Goal: Task Accomplishment & Management: Manage account settings

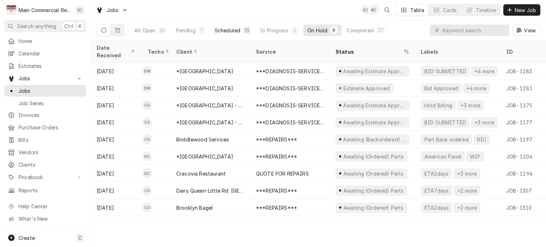
click at [240, 31] on div "Scheduled" at bounding box center [228, 30] width 26 height 7
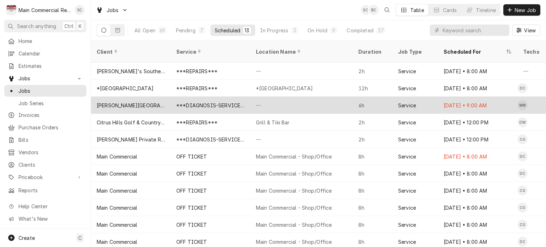
click at [265, 100] on div "—" at bounding box center [301, 105] width 102 height 17
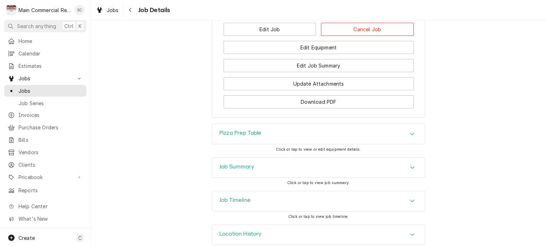
scroll to position [1031, 0]
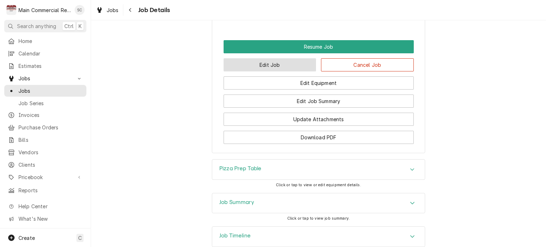
click at [295, 58] on button "Edit Job" at bounding box center [270, 64] width 93 height 13
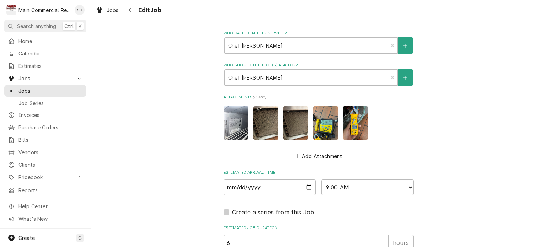
scroll to position [782, 0]
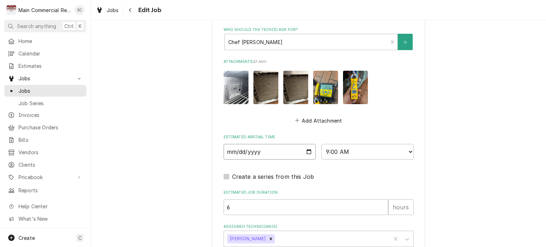
click at [307, 144] on input "2025-08-28" at bounding box center [270, 152] width 92 height 16
type textarea "x"
type input "2025-08-29"
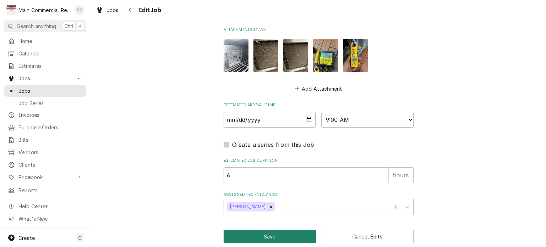
click at [290, 230] on button "Save" at bounding box center [270, 236] width 93 height 13
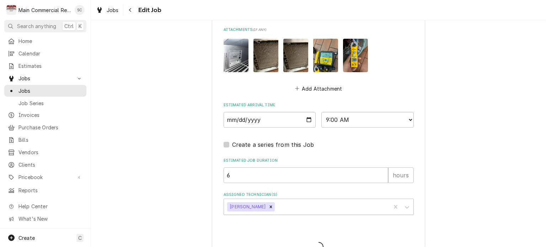
type textarea "x"
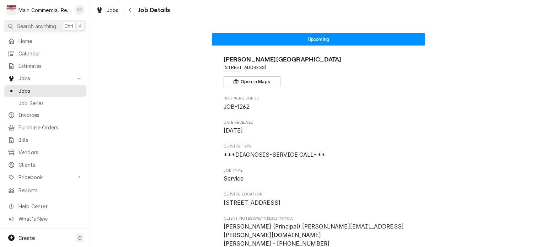
click at [118, 10] on div "Jobs" at bounding box center [108, 10] width 26 height 9
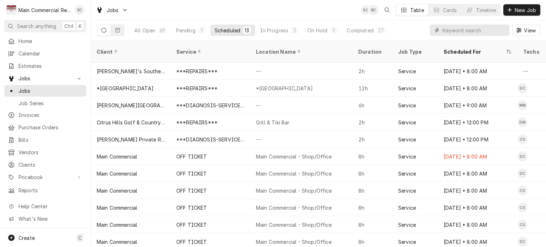
click at [449, 30] on input "Dynamic Content Wrapper" at bounding box center [473, 30] width 63 height 11
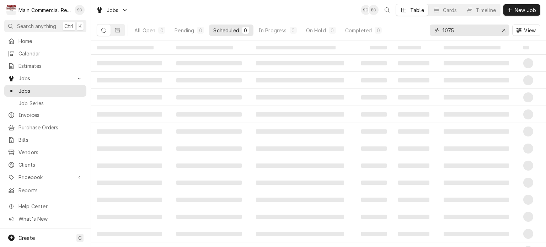
type input "1075"
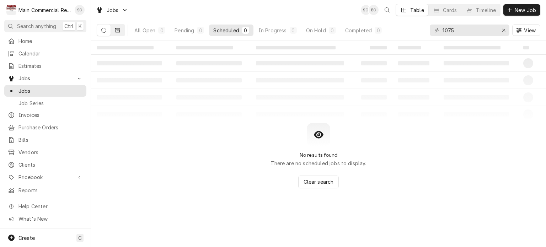
click at [118, 30] on icon "Dynamic Content Wrapper" at bounding box center [117, 30] width 5 height 4
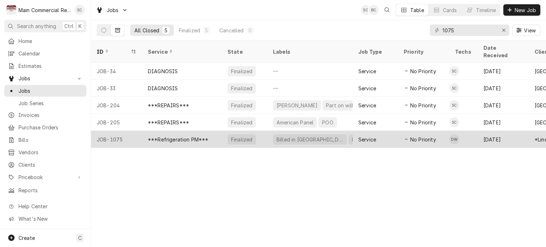
click at [200, 136] on div "***Refrigeration PM***" at bounding box center [178, 139] width 61 height 7
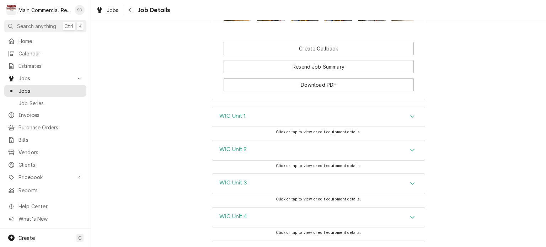
scroll to position [853, 0]
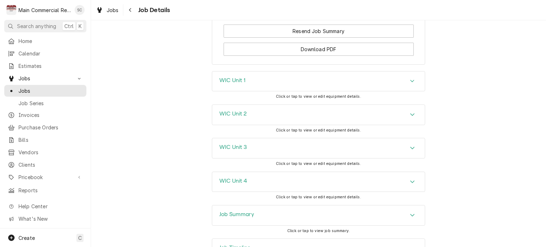
click at [270, 91] on div "WIC Unit 1" at bounding box center [318, 81] width 213 height 20
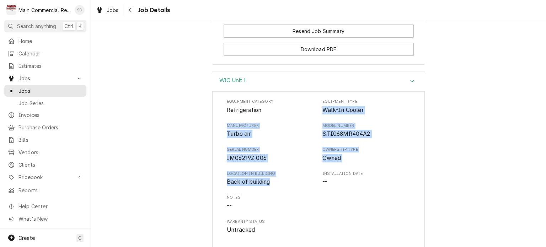
drag, startPoint x: 275, startPoint y: 196, endPoint x: 318, endPoint y: 126, distance: 82.4
click at [318, 126] on div "Equipment Category Refrigeration Equipment Type Walk-In Cooler Manufacturer Tur…" at bounding box center [318, 166] width 183 height 135
copy div "Walk-In Cooler Manufacturer Turbo air Model Number STI068MR404A2 Serial Number …"
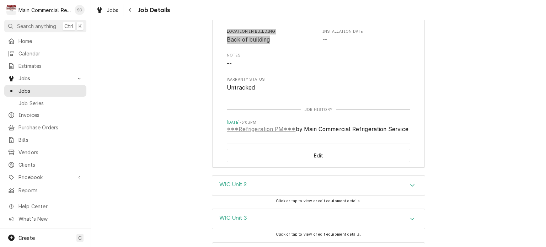
scroll to position [1066, 0]
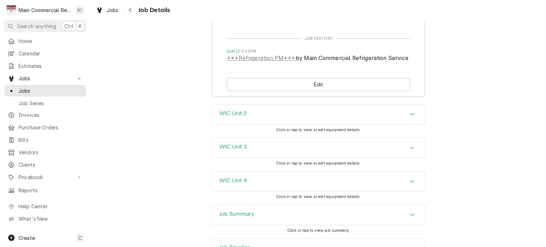
click at [253, 124] on div "WIC Unit 2" at bounding box center [318, 114] width 213 height 20
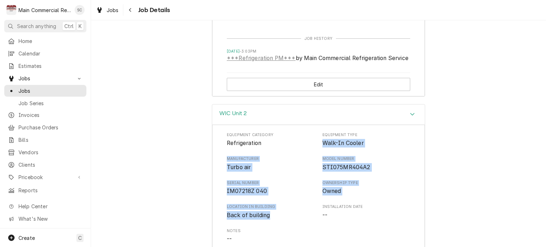
drag, startPoint x: 274, startPoint y: 227, endPoint x: 318, endPoint y: 155, distance: 84.4
click at [318, 155] on div "Equipment Category Refrigeration Equipment Type Walk-In Cooler Manufacturer Tur…" at bounding box center [318, 199] width 183 height 135
copy div "Walk-In Cooler Manufacturer Turbo air Model Number STI075MR404A2 Serial Number …"
click at [405, 172] on span "STI075MR404A2" at bounding box center [366, 167] width 88 height 9
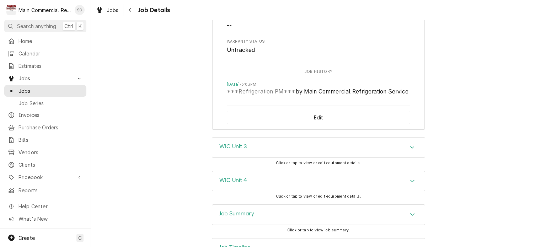
scroll to position [1315, 0]
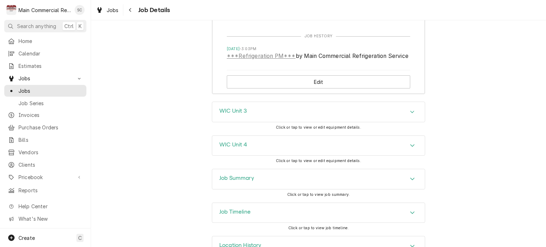
click at [318, 156] on div "WIC Unit 4" at bounding box center [318, 146] width 213 height 20
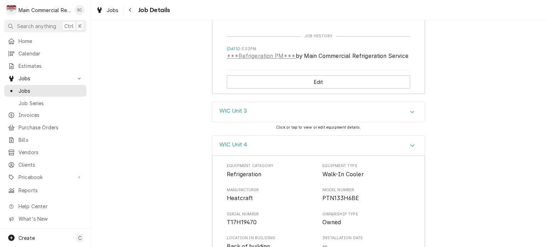
scroll to position [1386, 0]
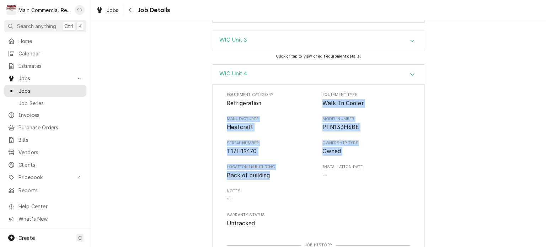
drag, startPoint x: 252, startPoint y: 179, endPoint x: 321, endPoint y: 118, distance: 92.4
click at [321, 118] on div "Equipment Category Refrigeration Equipment Type Walk-In Cooler Manufacturer Hea…" at bounding box center [318, 159] width 183 height 135
copy div "Walk-In Cooler Manufacturer Heatcraft Model Number PTN133H6BE Serial Number T17…"
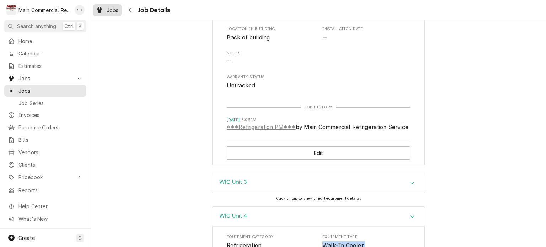
click at [117, 10] on span "Jobs" at bounding box center [113, 9] width 12 height 7
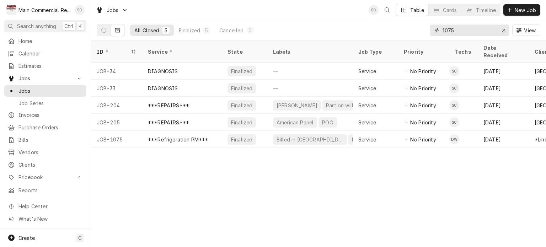
click at [500, 29] on div "Erase input" at bounding box center [503, 30] width 7 height 7
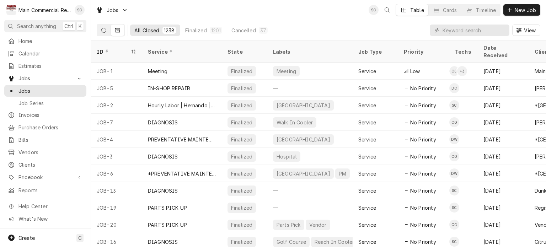
click at [100, 29] on button "Dynamic Content Wrapper" at bounding box center [104, 30] width 14 height 11
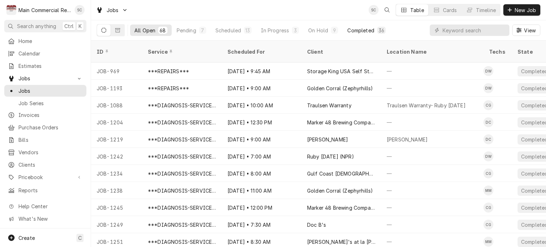
click at [367, 29] on div "Completed" at bounding box center [360, 30] width 27 height 7
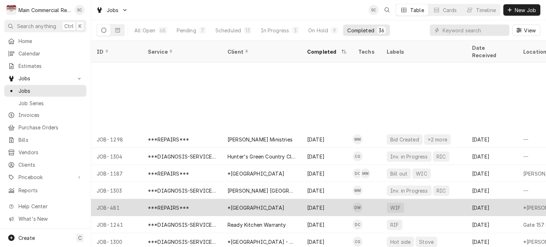
scroll to position [426, 0]
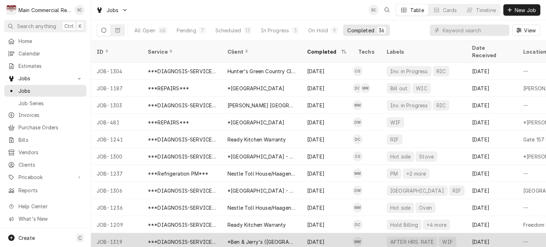
click at [298, 233] on div "*Ben & Jerry's (Clearwater Beach)" at bounding box center [262, 241] width 80 height 17
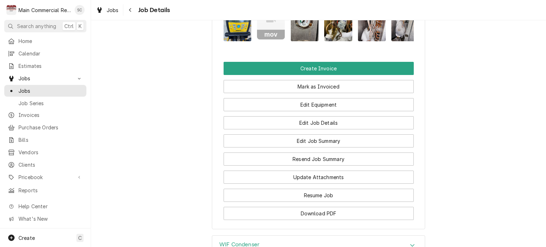
scroll to position [1000, 0]
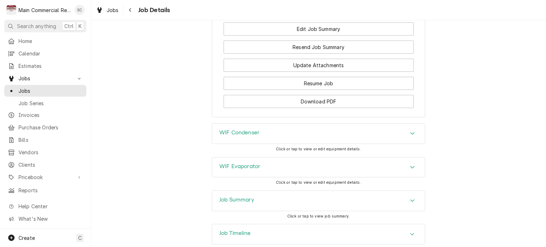
click at [410, 199] on icon "Accordion Header" at bounding box center [412, 200] width 4 height 2
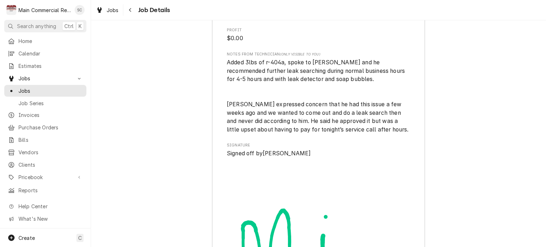
scroll to position [2023, 0]
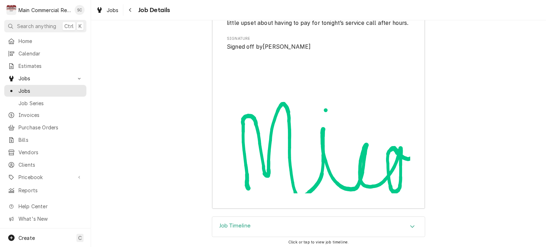
click at [399, 217] on div "Job Timeline" at bounding box center [318, 227] width 213 height 20
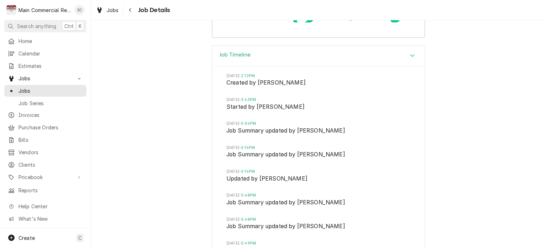
scroll to position [2087, 0]
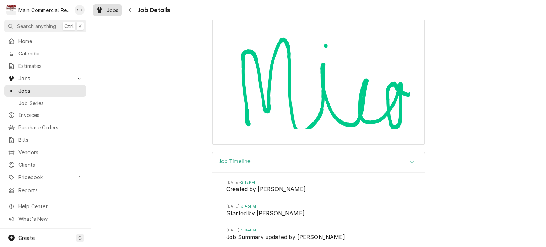
click at [113, 11] on span "Jobs" at bounding box center [113, 9] width 12 height 7
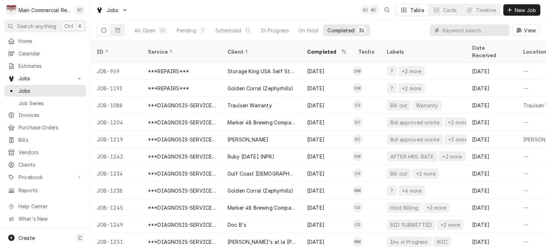
click at [464, 31] on input "Dynamic Content Wrapper" at bounding box center [473, 30] width 63 height 11
type input "1150"
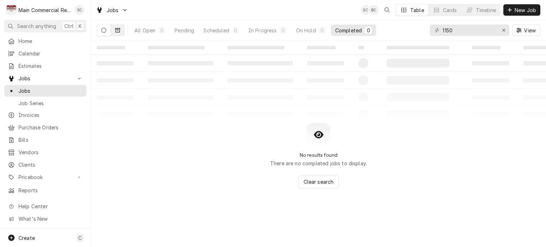
click at [120, 29] on icon "Dynamic Content Wrapper" at bounding box center [117, 30] width 5 height 4
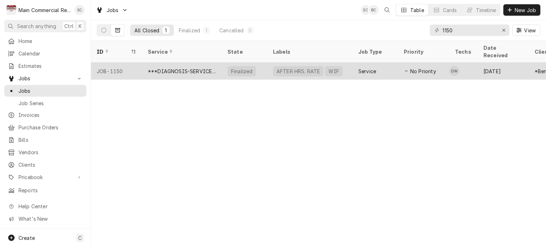
click at [294, 68] on div "AFTER HRS. RATE" at bounding box center [298, 71] width 45 height 7
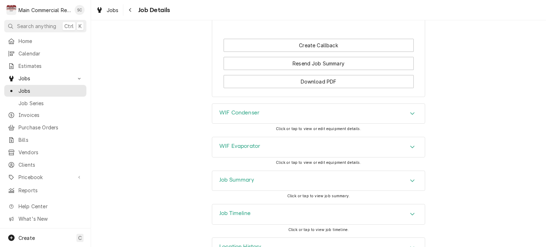
scroll to position [896, 0]
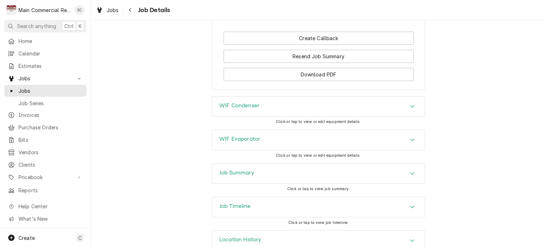
click at [404, 164] on div "Job Summary" at bounding box center [318, 174] width 213 height 20
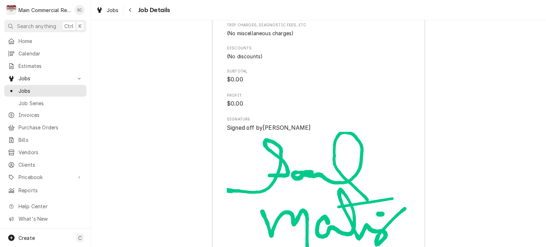
scroll to position [1847, 0]
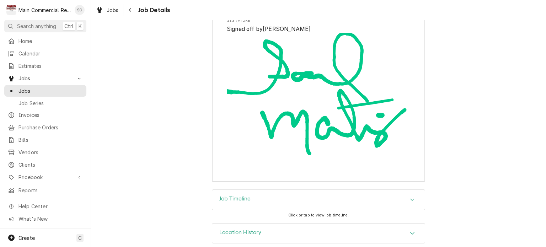
click at [407, 195] on div "Accordion Header" at bounding box center [412, 199] width 11 height 9
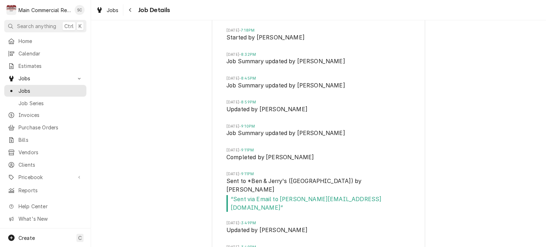
scroll to position [2096, 0]
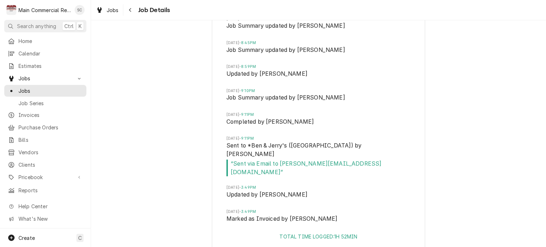
click at [490, 155] on div "Job Timeline [DATE] 5:53PM Created by [PERSON_NAME][DATE] 7:18PM Started by [PE…" at bounding box center [318, 99] width 455 height 316
click at [477, 151] on div "Job Timeline [DATE] 5:53PM Created by [PERSON_NAME][DATE] 7:18PM Started by [PE…" at bounding box center [318, 99] width 455 height 316
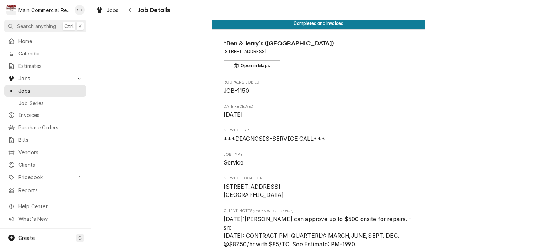
scroll to position [0, 0]
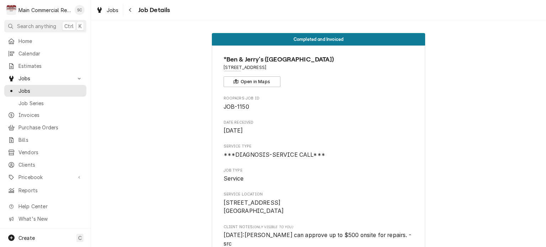
click at [432, 13] on div "Jobs Job Details" at bounding box center [318, 10] width 455 height 20
click at [199, 15] on div "Jobs Job Details" at bounding box center [318, 10] width 455 height 20
click at [256, 14] on div "Jobs Job Details" at bounding box center [318, 10] width 455 height 20
click at [472, 12] on div "Jobs Job Details" at bounding box center [318, 10] width 455 height 20
click at [495, 10] on div "Jobs Job Details" at bounding box center [318, 10] width 455 height 20
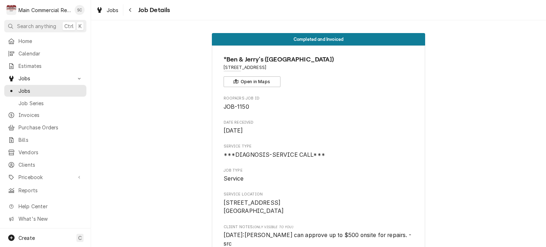
click at [452, 11] on div "Jobs Job Details" at bounding box center [318, 10] width 455 height 20
click at [475, 14] on div "Jobs Job Details" at bounding box center [318, 10] width 455 height 20
click at [472, 12] on div "Jobs Job Details" at bounding box center [318, 10] width 455 height 20
click at [275, 14] on div "Jobs Job Details" at bounding box center [318, 10] width 455 height 20
click at [396, 98] on span "Roopairs Job ID" at bounding box center [319, 99] width 190 height 6
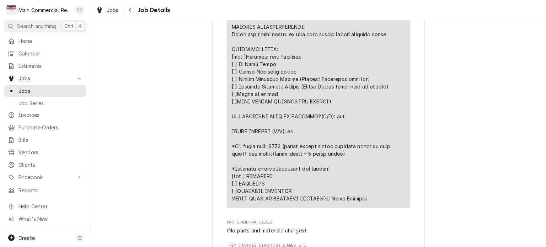
scroll to position [1493, 0]
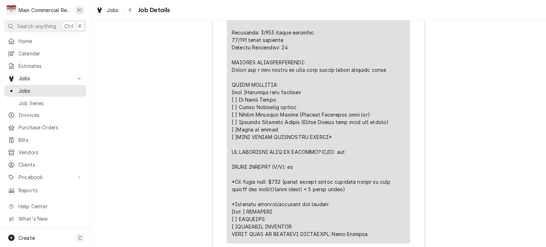
click at [346, 76] on div "Line Item" at bounding box center [318, 3] width 173 height 470
click at [380, 183] on div "Line Item" at bounding box center [318, 3] width 173 height 470
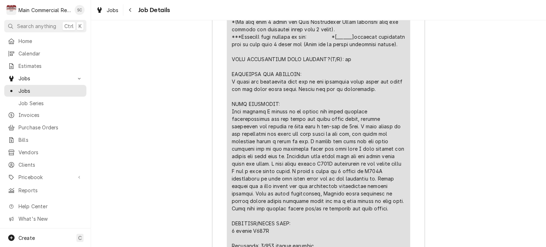
scroll to position [1457, 0]
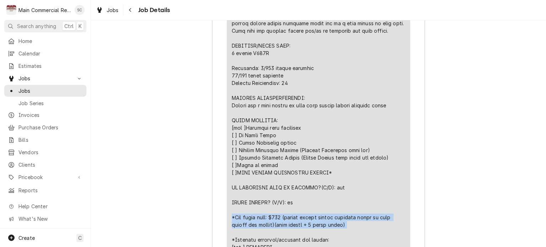
drag, startPoint x: 317, startPoint y: 218, endPoint x: 228, endPoint y: 206, distance: 89.3
click at [228, 206] on div "Short Description ***DIAGNOSIS-SERVICE CALL*** Service Date [DATE] Hourly Cost …" at bounding box center [318, 6] width 183 height 546
copy div "*Bid total cost: $300 (return during normal business hours to leak search the s…"
click at [109, 11] on span "Jobs" at bounding box center [113, 9] width 12 height 7
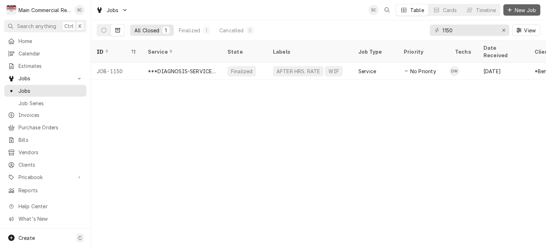
click at [523, 9] on span "New Job" at bounding box center [525, 9] width 24 height 7
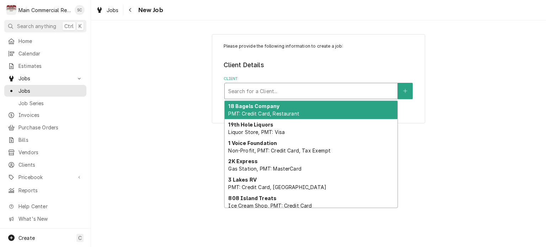
click at [323, 91] on div "Client" at bounding box center [311, 91] width 166 height 13
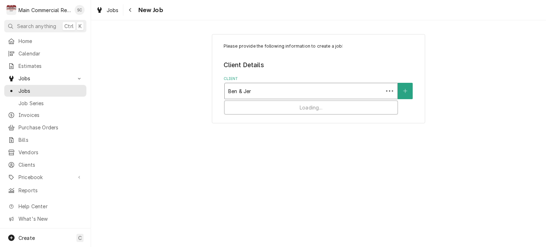
type input "Ben & Jerr"
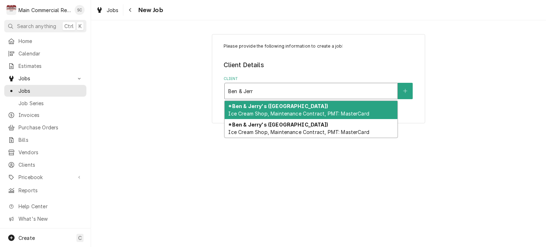
click at [318, 113] on span "Ice Cream Shop, Maintenance Contract, PMT: MasterCard" at bounding box center [298, 114] width 141 height 6
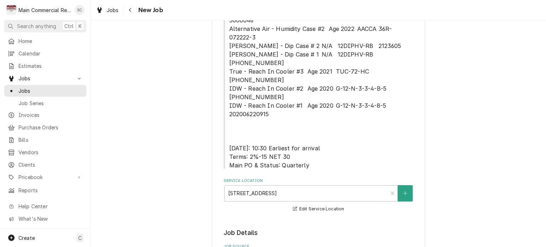
scroll to position [320, 0]
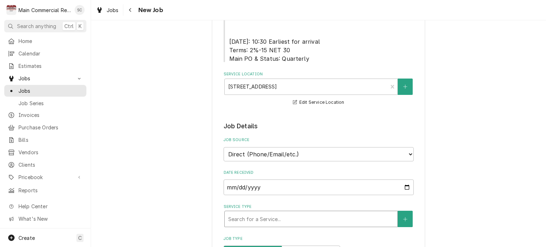
click at [318, 213] on div "Service Type" at bounding box center [311, 219] width 166 height 13
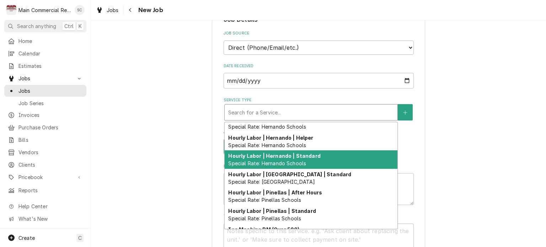
scroll to position [0, 0]
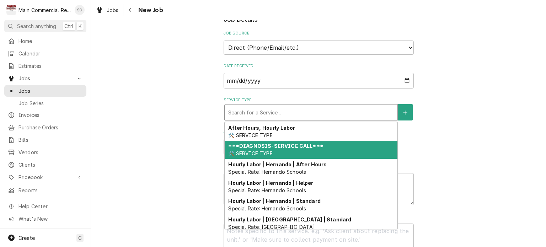
click at [297, 141] on div "***DIAGNOSIS-SERVICE CALL*** 🛠️ SERVICE TYPE" at bounding box center [311, 150] width 173 height 18
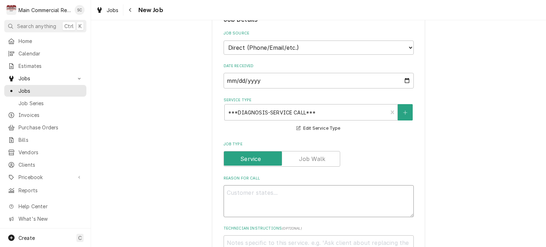
click at [270, 185] on textarea "Reason For Call" at bounding box center [319, 201] width 190 height 32
paste textarea "*Bid total cost: $300 (return during normal business hours to leak search the s…"
type textarea "x"
type textarea "*Bid total cost: $300 (return during normal business hours to leak search the s…"
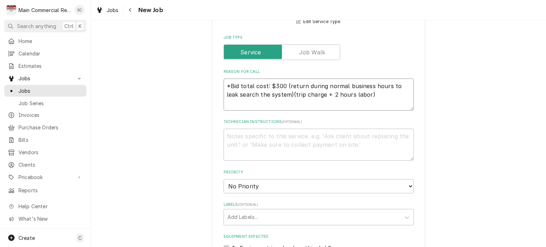
scroll to position [462, 0]
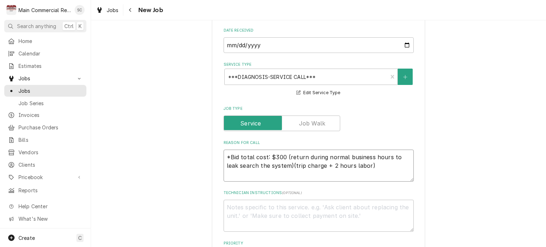
click at [224, 150] on textarea "*Bid total cost: $300 (return during normal business hours to leak search the s…" at bounding box center [319, 166] width 190 height 32
type textarea "x"
type textarea "*Bid total cost: $300 (return during normal business hours to leak search the s…"
type textarea "x"
type textarea "W *Bid total cost: $300 (return during normal business hours to leak search the…"
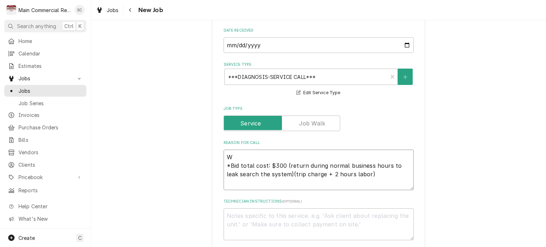
type textarea "x"
type textarea "WIF *Bid total cost: $300 (return during normal business hours to leak search t…"
type textarea "x"
type textarea "WIF *Bid total cost: $300 (return during normal business hours to leak search t…"
type textarea "x"
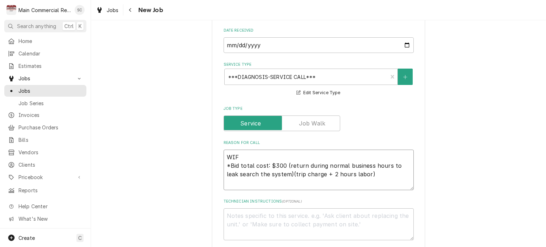
type textarea "WIF l *Bid total cost: $300 (return during normal business hours to leak search…"
type textarea "x"
type textarea "WIF le *Bid total cost: $300 (return during normal business hours to leak searc…"
type textarea "x"
type textarea "WIF lea *Bid total cost: $300 (return during normal business hours to leak sear…"
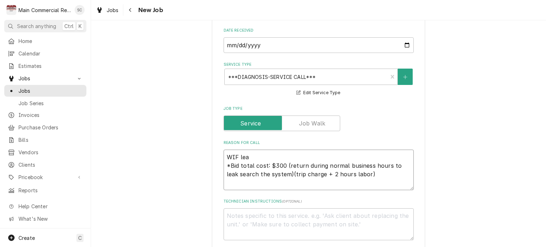
type textarea "x"
type textarea "WIF leas *Bid total cost: $300 (return during normal business hours to leak sea…"
type textarea "x"
type textarea "WIF lea *Bid total cost: $300 (return during normal business hours to leak sear…"
type textarea "x"
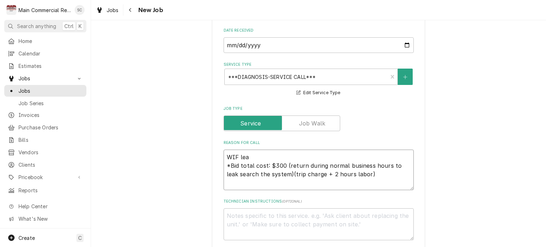
type textarea "WIF leak *Bid total cost: $300 (return during normal business hours to leak sea…"
type textarea "x"
type textarea "WIF leak *Bid total cost: $300 (return during normal business hours to leak sea…"
type textarea "x"
type textarea "WIF leak s *Bid total cost: $300 (return during normal business hours to leak s…"
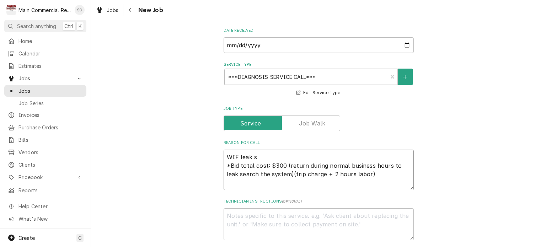
type textarea "x"
type textarea "WIF leak se *Bid total cost: $300 (return during normal business hours to leak …"
type textarea "x"
type textarea "WIF leak ser *Bid total cost: $300 (return during normal business hours to leak…"
type textarea "x"
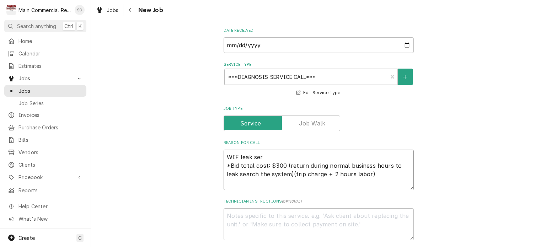
type textarea "WIF leak sera *Bid total cost: $300 (return during normal business hours to lea…"
type textarea "x"
type textarea "WIF leak ser *Bid total cost: $300 (return during normal business hours to leak…"
type textarea "x"
type textarea "WIF leak se *Bid total cost: $300 (return during normal business hours to leak …"
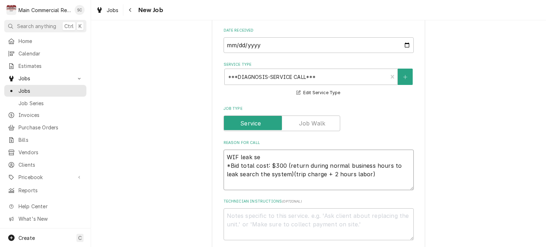
type textarea "x"
type textarea "WIF leak sea *Bid total cost: $300 (return during normal business hours to leak…"
type textarea "x"
type textarea "WIF leak sear *Bid total cost: $300 (return during normal business hours to lea…"
type textarea "x"
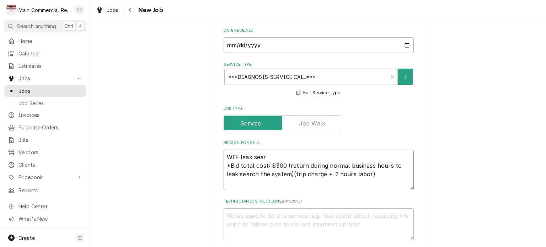
type textarea "WIF leak searc *Bid total cost: $300 (return during normal business hours to le…"
type textarea "x"
type textarea "WIF leak search *Bid total cost: $300 (return during normal business hours to l…"
type textarea "x"
type textarea "WIF leak search *Bid total cost: $300 (return during normal business hours to l…"
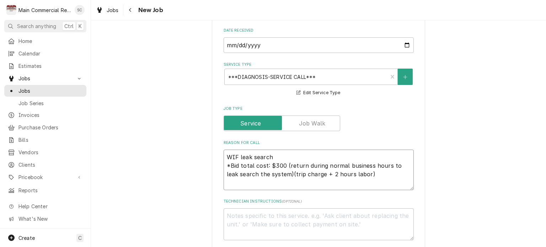
type textarea "x"
type textarea "WIF leak search t *Bid total cost: $300 (return during normal business hours to…"
type textarea "x"
type textarea "WIF leak search th *Bid total cost: $300 (return during normal business hours t…"
type textarea "x"
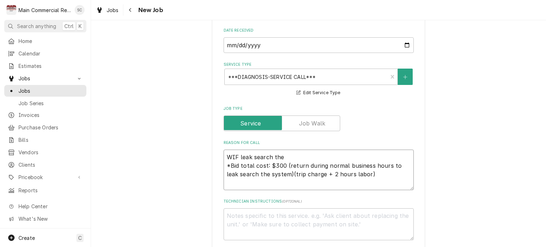
type textarea "WIF leak search then *Bid total cost: $300 (return during normal business hours…"
type textarea "x"
type textarea "WIF leak search then *Bid total cost: $300 (return during normal business hours…"
type textarea "x"
type textarea "WIF leak search then q *Bid total cost: $300 (return during normal business hou…"
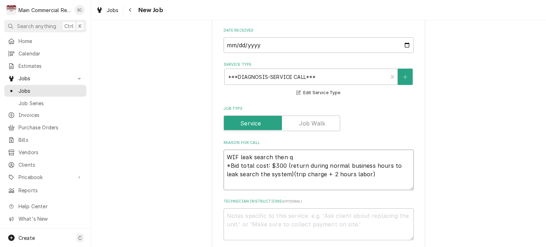
type textarea "x"
type textarea "WIF leak search then qu *Bid total cost: $300 (return during normal business ho…"
type textarea "x"
type textarea "WIF leak search then quo *Bid total cost: $300 (return during normal business h…"
type textarea "x"
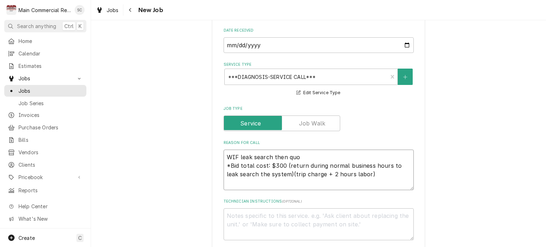
type textarea "WIF leak search then quot *Bid total cost: $300 (return during normal business …"
type textarea "x"
type textarea "WIF leak search then quote *Bid total cost: $300 (return during normal business…"
type textarea "x"
type textarea "WIF leak search then quote *Bid total cost: $300 (return during normal business…"
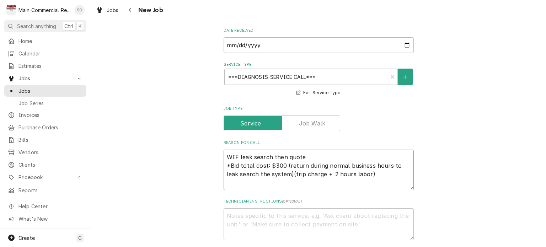
type textarea "x"
type textarea "WIF leak search then quote r *Bid total cost: $300 (return during normal busine…"
type textarea "x"
type textarea "WIF leak search then quote re *Bid total cost: $300 (return during normal busin…"
type textarea "x"
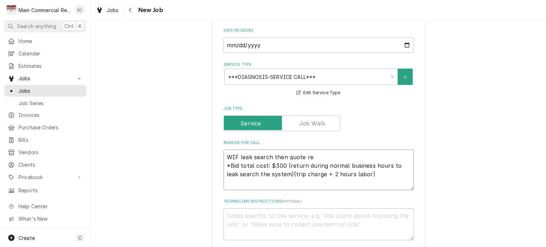
type textarea "WIF leak search then quote rep *Bid total cost: $300 (return during normal busi…"
type textarea "x"
type textarea "WIF leak search then quote repa *Bid total cost: $300 (return during normal bus…"
type textarea "x"
type textarea "WIF leak search then quote repai *Bid total cost: $300 (return during normal bu…"
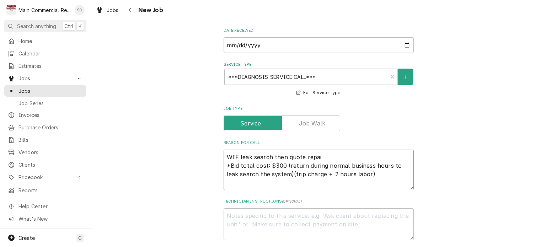
type textarea "x"
type textarea "WIF leak search then quote repair *Bid total cost: $300 (return during normal b…"
type textarea "x"
type textarea "WIF leak search then quote repairs *Bid total cost: $300 (return during normal …"
drag, startPoint x: 353, startPoint y: 151, endPoint x: 224, endPoint y: 140, distance: 129.2
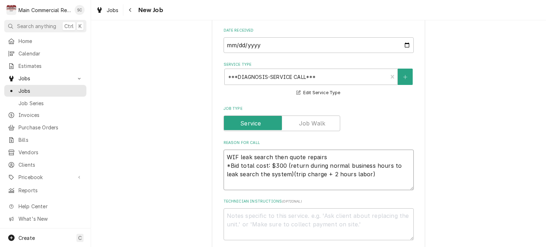
click at [224, 150] on textarea "WIF leak search then quote repairs *Bid total cost: $300 (return during normal …" at bounding box center [319, 170] width 190 height 41
type textarea "x"
type textarea "WIF leak search then quote repairs"
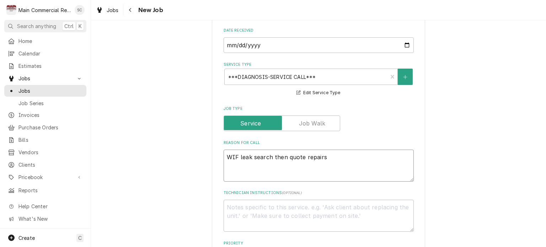
type textarea "x"
type textarea "WIF leak search then quote repairs"
click at [254, 200] on textarea "Technician Instructions ( optional )" at bounding box center [319, 216] width 190 height 32
paste textarea "*Bid total cost: $300 (return during normal business hours to leak search the s…"
type textarea "x"
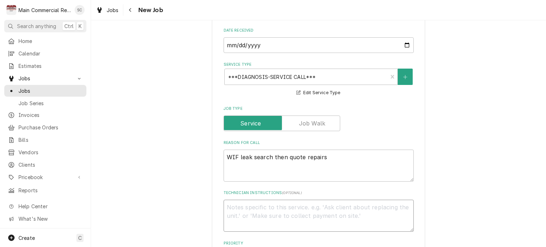
type textarea "*Bid total cost: $300 (return during normal business hours to leak search the s…"
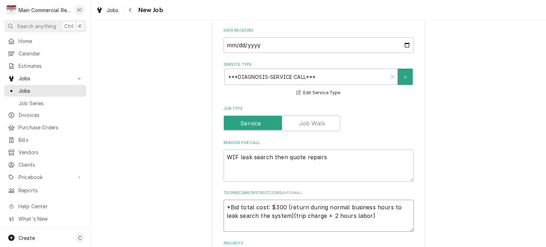
scroll to position [604, 0]
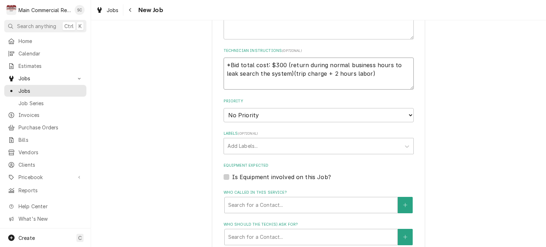
type textarea "x"
type textarea "*Bid total cost: $300 (return during normal business hours to leak search the s…"
click at [258, 140] on div "Labels" at bounding box center [312, 146] width 170 height 13
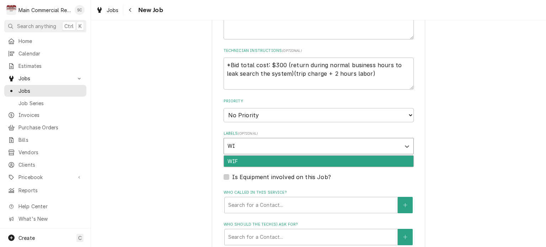
type input "WIF"
click at [262, 156] on div "WIF" at bounding box center [318, 161] width 189 height 11
type textarea "x"
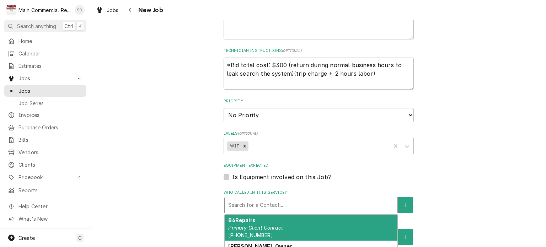
click at [270, 199] on div "Who called in this service?" at bounding box center [311, 205] width 166 height 13
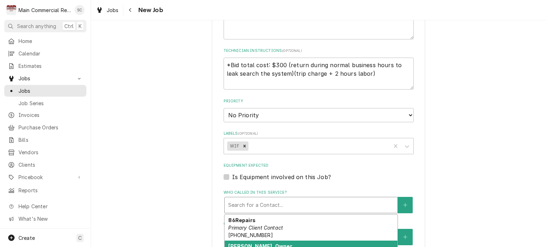
scroll to position [70, 0]
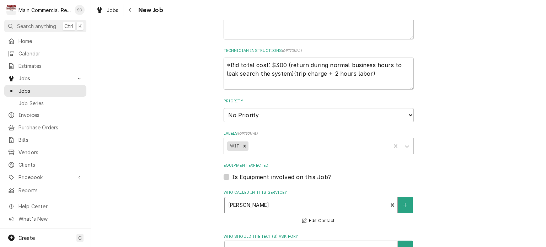
scroll to position [711, 0]
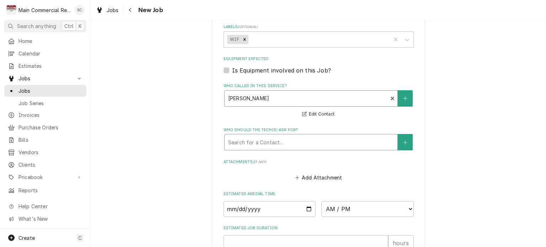
click at [271, 136] on div "Who should the tech(s) ask for?" at bounding box center [311, 142] width 166 height 13
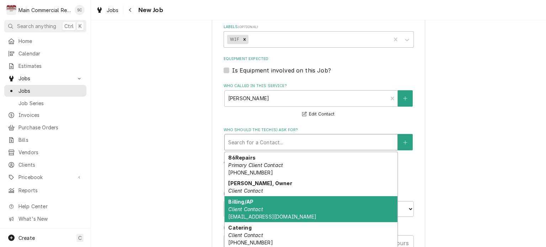
scroll to position [22, 0]
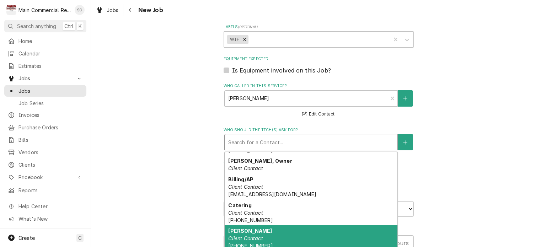
click at [259, 235] on em "Client Contact" at bounding box center [245, 238] width 34 height 6
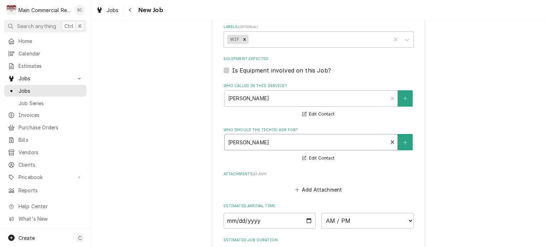
click at [374, 181] on div "Add Attachment" at bounding box center [319, 188] width 190 height 14
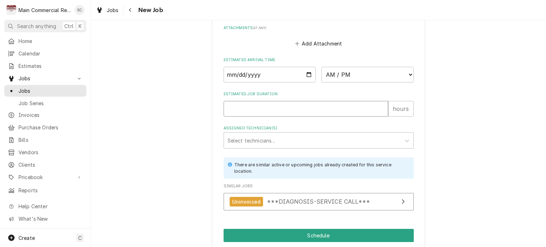
click at [257, 101] on input "Estimated Job Duration" at bounding box center [306, 109] width 165 height 16
type textarea "x"
type input "2"
type textarea "x"
type input "2"
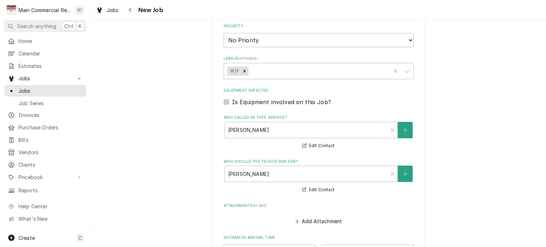
scroll to position [608, 0]
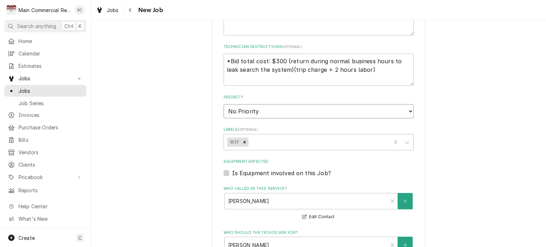
click at [266, 104] on select "No Priority Urgent High Medium Low" at bounding box center [319, 111] width 190 height 14
select select "1"
click at [224, 104] on select "No Priority Urgent High Medium Low" at bounding box center [319, 111] width 190 height 14
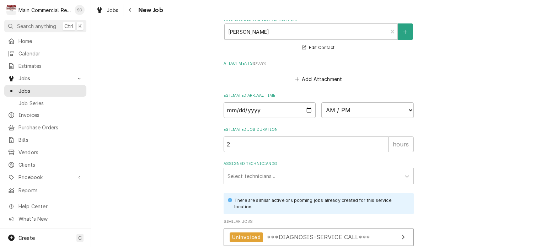
scroll to position [857, 0]
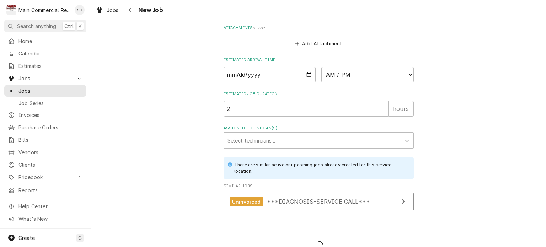
scroll to position [850, 0]
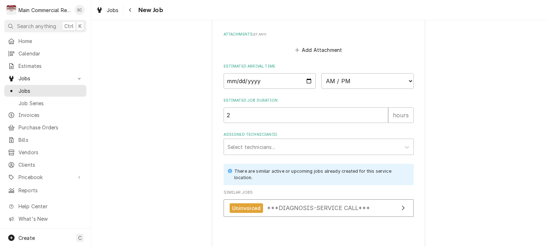
type textarea "x"
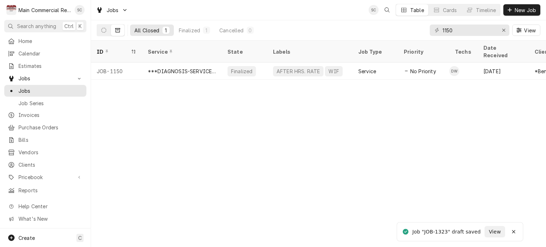
click at [255, 154] on div "ID Service State Labels Job Type Priority Techs Date Received Client Location N…" at bounding box center [318, 144] width 455 height 206
click at [504, 31] on icon "Erase input" at bounding box center [503, 30] width 3 height 3
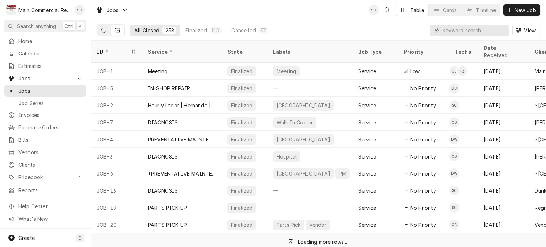
click at [104, 31] on icon "Dynamic Content Wrapper" at bounding box center [103, 30] width 5 height 5
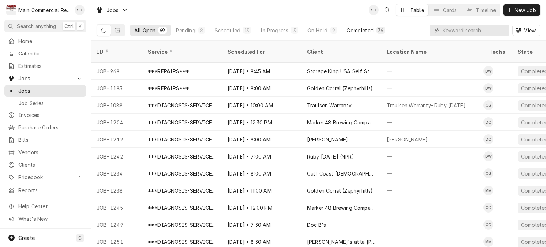
click at [360, 30] on div "Completed" at bounding box center [360, 30] width 27 height 7
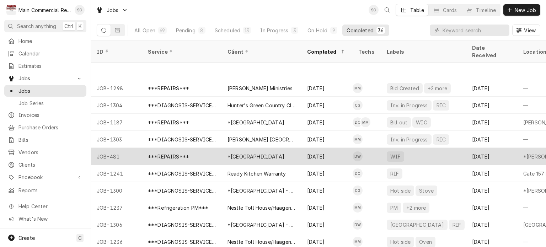
scroll to position [426, 0]
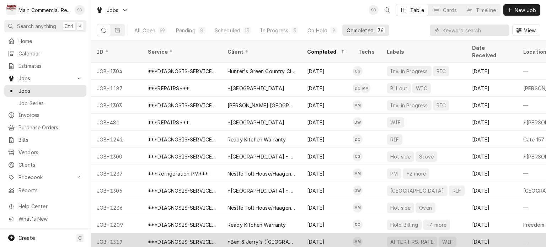
click at [264, 238] on div "*Ben & Jerry's ([GEOGRAPHIC_DATA])" at bounding box center [261, 241] width 68 height 7
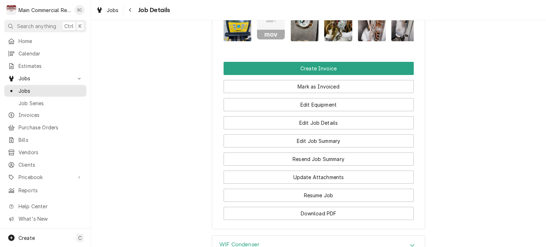
scroll to position [1000, 0]
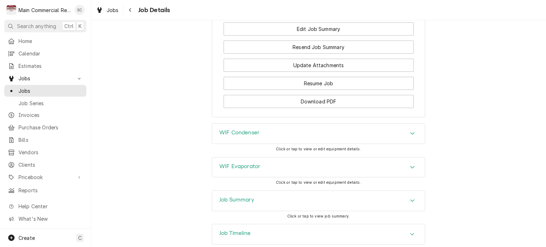
click at [404, 224] on div "Job Timeline" at bounding box center [318, 234] width 213 height 20
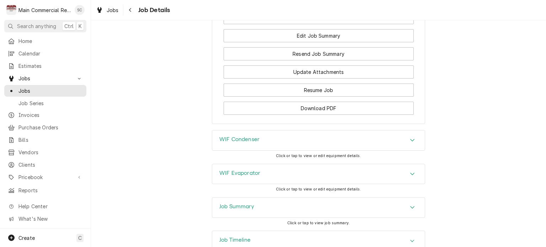
scroll to position [816, 0]
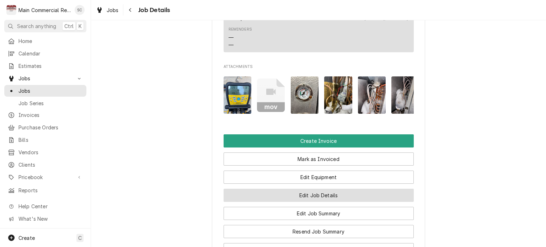
click at [353, 189] on button "Edit Job Details" at bounding box center [319, 195] width 190 height 13
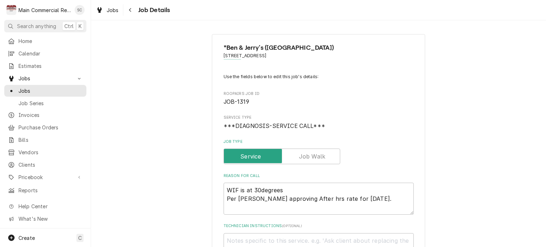
type textarea "x"
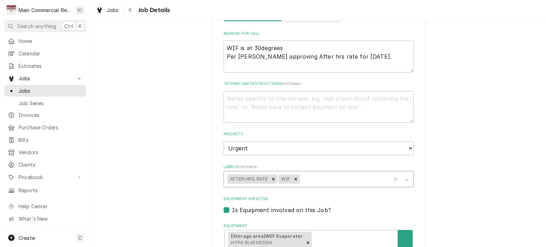
click at [324, 177] on div "Labels" at bounding box center [344, 179] width 86 height 13
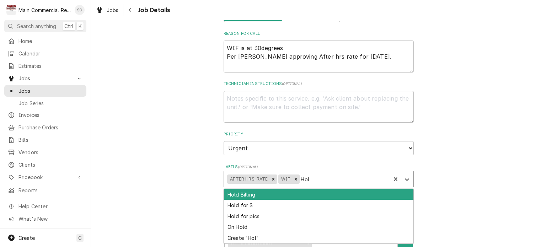
type input "Hold"
click at [284, 197] on div "Hold Billing" at bounding box center [318, 194] width 189 height 11
type textarea "x"
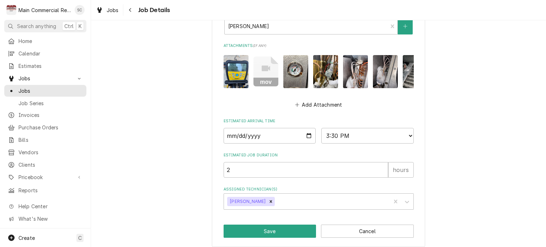
scroll to position [472, 0]
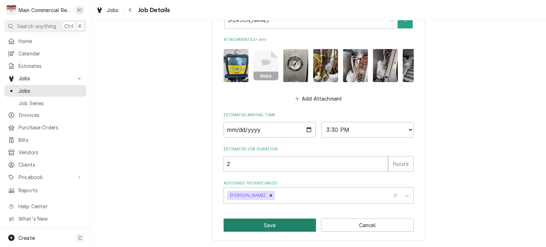
click at [300, 222] on button "Save" at bounding box center [270, 225] width 93 height 13
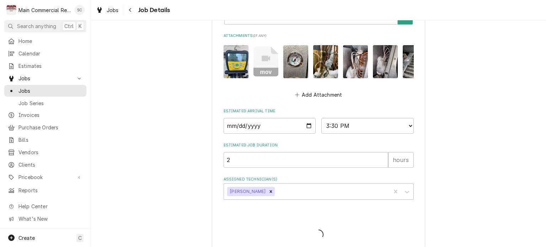
type textarea "x"
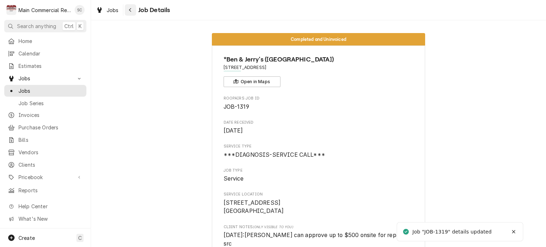
click at [129, 11] on icon "Navigate back" at bounding box center [130, 9] width 3 height 5
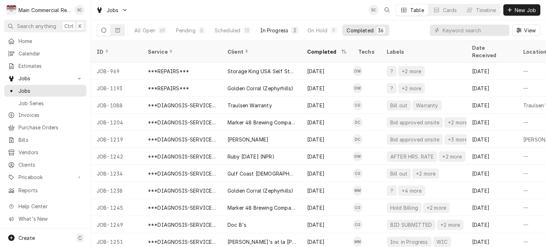
click at [271, 32] on div "In Progress" at bounding box center [274, 30] width 28 height 7
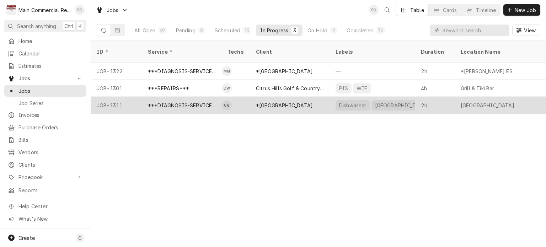
click at [287, 102] on div "*[GEOGRAPHIC_DATA]" at bounding box center [284, 105] width 57 height 7
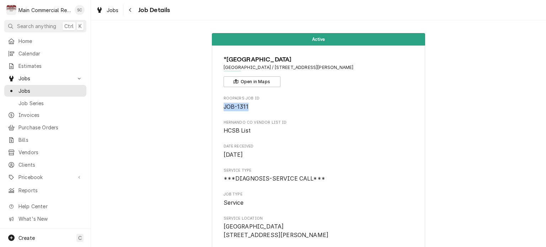
drag, startPoint x: 254, startPoint y: 109, endPoint x: 218, endPoint y: 109, distance: 35.9
copy span "JOB-1311"
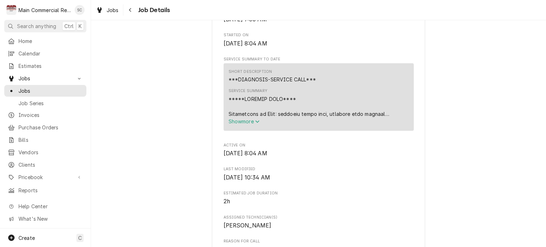
scroll to position [675, 0]
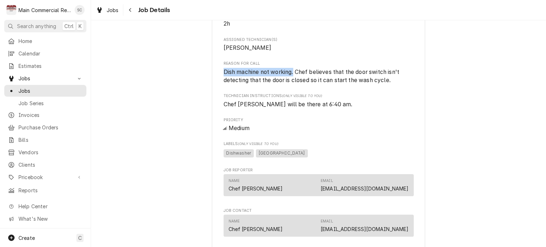
drag, startPoint x: 292, startPoint y: 71, endPoint x: 215, endPoint y: 72, distance: 76.4
drag, startPoint x: 405, startPoint y: 109, endPoint x: 390, endPoint y: 88, distance: 26.7
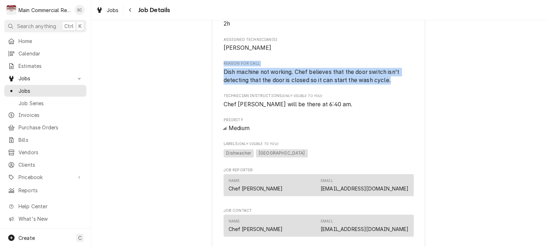
drag, startPoint x: 353, startPoint y: 78, endPoint x: 219, endPoint y: 61, distance: 134.4
copy div "Reason For Call Dish machine not working. Chef believes that the door switch is…"
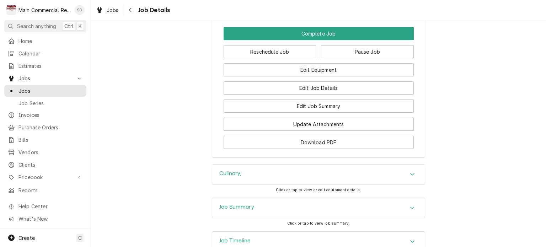
scroll to position [1137, 0]
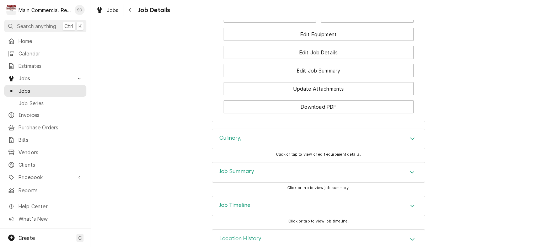
click at [290, 142] on div "Culinary," at bounding box center [318, 139] width 213 height 20
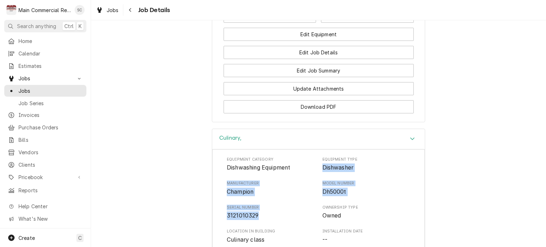
drag, startPoint x: 253, startPoint y: 211, endPoint x: 320, endPoint y: 165, distance: 80.7
click at [320, 165] on div "Equipment Category Dishwashing Equipment Equipment Type Dishwasher Manufacturer…" at bounding box center [318, 224] width 183 height 135
copy div "Dishwasher Manufacturer Champion Model Number Dh5000t Serial Number 3121010329"
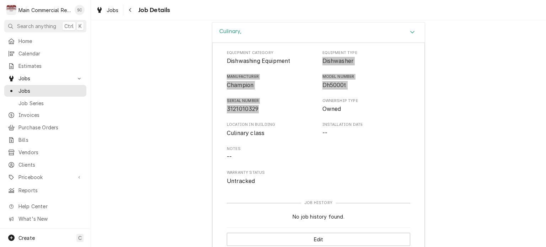
scroll to position [1351, 0]
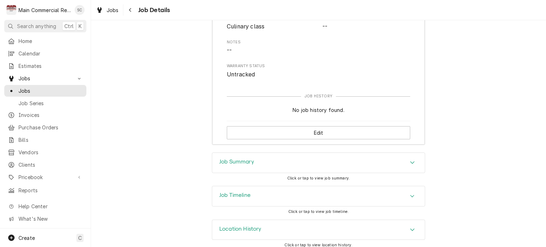
click at [410, 160] on icon "Accordion Header" at bounding box center [412, 163] width 5 height 6
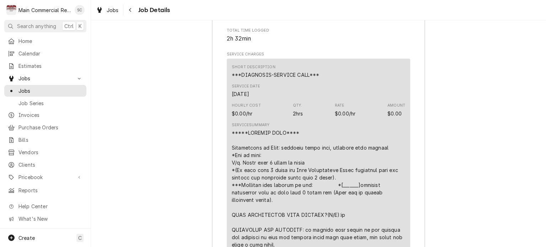
scroll to position [1635, 0]
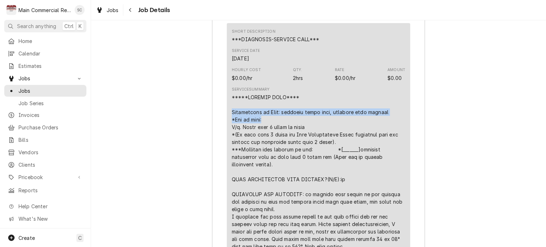
drag, startPoint x: 264, startPoint y: 119, endPoint x: 223, endPoint y: 112, distance: 42.2
copy div "Description of Unit: culinary class room, champion dish machine *Age of unit:"
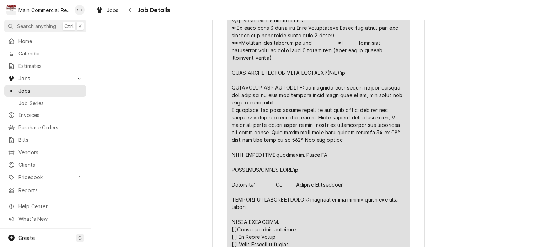
scroll to position [1848, 0]
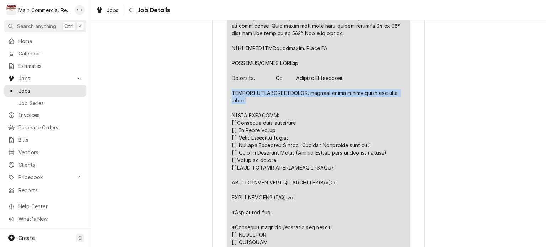
drag, startPoint x: 235, startPoint y: 95, endPoint x: 227, endPoint y: 91, distance: 8.6
click at [227, 92] on div "Short Description ***DIAGNOSIS-SERVICE CALL*** Service Date Aug 28, 2025 Hourly…" at bounding box center [318, 38] width 183 height 457
copy div "FURTHER RECOMMENDATIONS: replace timer output board and temp sensor"
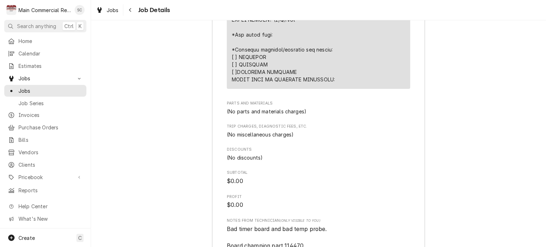
scroll to position [2097, 0]
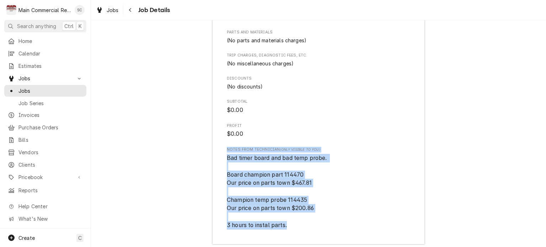
drag, startPoint x: 289, startPoint y: 226, endPoint x: 220, endPoint y: 150, distance: 102.4
click at [335, 182] on span "Bad timer board and bad temp probe. Board champion part 114470 Our price on par…" at bounding box center [318, 192] width 183 height 76
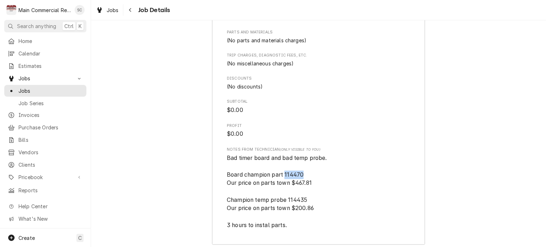
drag, startPoint x: 302, startPoint y: 172, endPoint x: 283, endPoint y: 172, distance: 19.5
click at [283, 172] on span "Bad timer board and bad temp probe. Board champion part 114470 Our price on par…" at bounding box center [318, 192] width 183 height 76
copy span "114470"
drag, startPoint x: 304, startPoint y: 198, endPoint x: 288, endPoint y: 197, distance: 16.4
click at [286, 197] on span "Bad timer board and bad temp probe. Board champion part 114470 Our price on par…" at bounding box center [278, 192] width 102 height 74
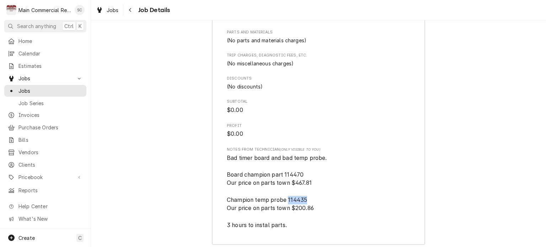
copy span "114435"
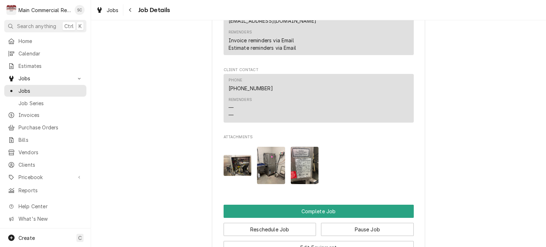
scroll to position [1066, 0]
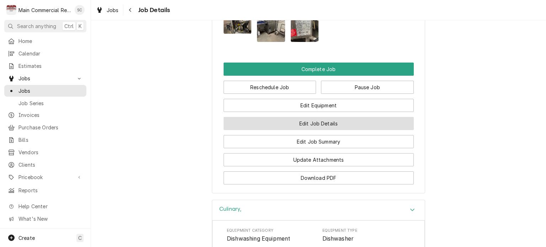
click at [372, 122] on button "Edit Job Details" at bounding box center [319, 123] width 190 height 13
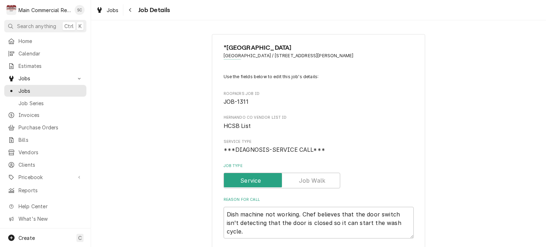
scroll to position [142, 0]
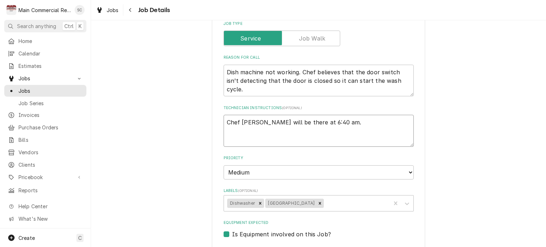
click at [342, 121] on textarea "Chef [PERSON_NAME] will be there at 6:40 am." at bounding box center [319, 131] width 190 height 32
type textarea "x"
type textarea "Chef [PERSON_NAME] will be there at 6:40 am."
type textarea "x"
type textarea "Chef Knecht will be there at 6:40 am. Q"
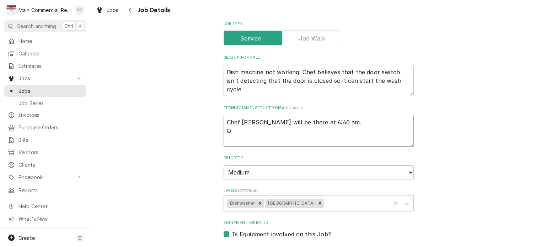
type textarea "x"
type textarea "Chef Knecht will be there at 6:40 am. Q-"
type textarea "x"
type textarea "Chef Knecht will be there at 6:40 am. Q-3"
type textarea "x"
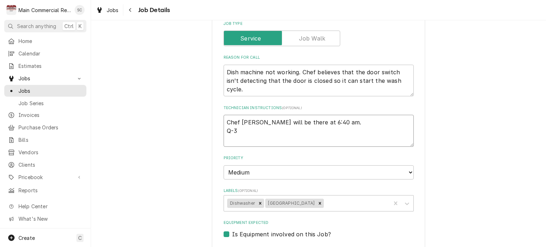
type textarea "Chef Knecht will be there at 6:40 am. Q-38"
type textarea "x"
type textarea "Chef Knecht will be there at 6:40 am. Q-380"
type textarea "x"
type textarea "Chef Knecht will be there at 6:40 am. Q-3808"
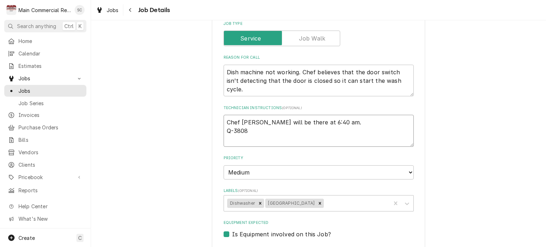
type textarea "x"
type textarea "Chef Knecht will be there at 6:40 am. Q-3808,"
type textarea "x"
type textarea "Chef Knecht will be there at 6:40 am. Q-3808,$"
type textarea "x"
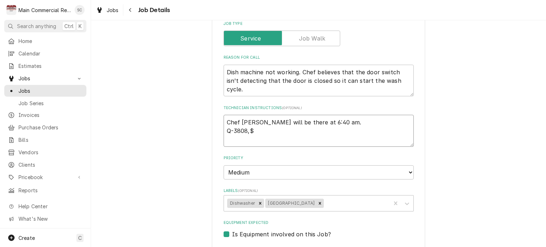
type textarea "Chef Knecht will be there at 6:40 am. Q-3808,$1"
type textarea "x"
type textarea "Chef Knecht will be there at 6:40 am. Q-3808,$14"
type textarea "x"
type textarea "Chef Knecht will be there at 6:40 am. Q-3808,$142"
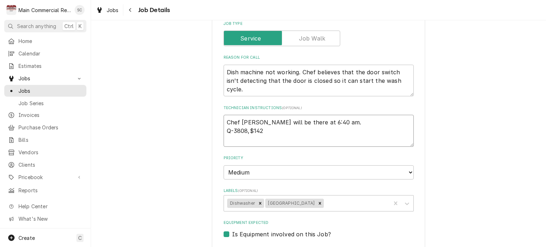
type textarea "x"
type textarea "Chef Knecht will be there at 6:40 am. Q-3808,$1425"
type textarea "x"
type textarea "Chef Knecht will be there at 6:40 am. Q-3808,$1425."
type textarea "x"
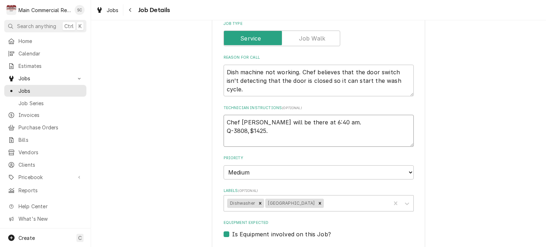
type textarea "Chef Knecht will be there at 6:40 am. Q-3808,$1425.2"
type textarea "x"
type textarea "Chef Knecht will be there at 6:40 am. Q-3808,$1425.27"
type textarea "x"
type textarea "Chef Knecht will be there at 6:40 am. Q-3808,$1,425.27"
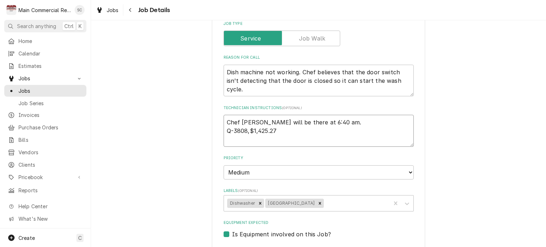
type textarea "x"
type textarea "Chef Knecht will be there at 6:40 am. Q-3808,$1,425.27"
type textarea "x"
type textarea "Chef Knecht will be there at 6:40 am. Q-3808,$1,425.27 i"
type textarea "x"
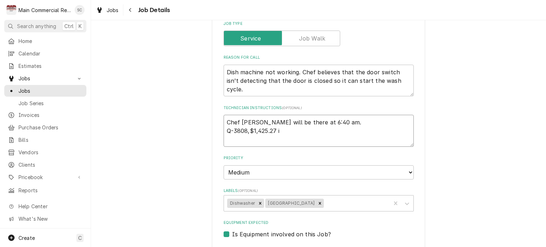
type textarea "Chef Knecht will be there at 6:40 am. Q-3808,$1,425.27 in"
type textarea "x"
type textarea "Chef Knecht will be there at 6:40 am. Q-3808,$1,425.27 inc"
type textarea "x"
type textarea "Chef Knecht will be there at 6:40 am. Q-3808,$1,425.27 incl"
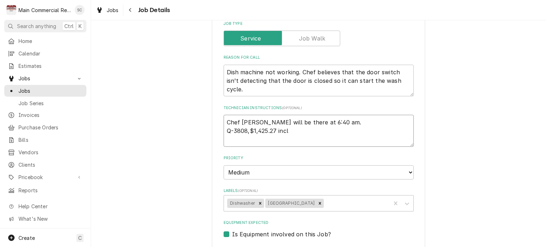
type textarea "x"
type textarea "Chef Knecht will be there at 6:40 am. Q-3808,$1,425.27 inclu"
type textarea "x"
type textarea "Chef Knecht will be there at 6:40 am. Q-3808,$1,425.27 includ"
type textarea "x"
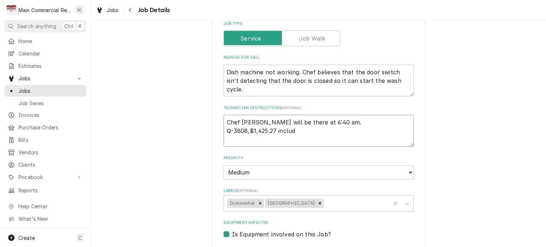
type textarea "Chef Knecht will be there at 6:40 am. Q-3808,$1,425.27 include"
type textarea "x"
type textarea "Chef Knecht will be there at 6:40 am. Q-3808,$1,425.27 includes"
type textarea "x"
type textarea "Chef Knecht will be there at 6:40 am. Q-3808,$1,425.27 includes"
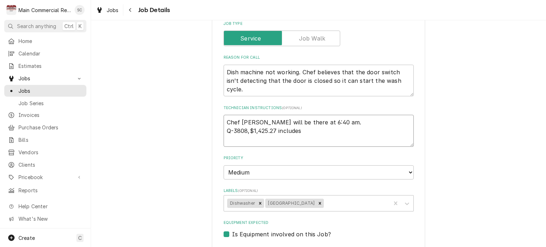
type textarea "x"
type textarea "Chef Knecht will be there at 6:40 am. Q-3808,$1,425.27 includes i"
type textarea "x"
type textarea "Chef Knecht will be there at 6:40 am. Q-3808,$1,425.27 includes in"
type textarea "x"
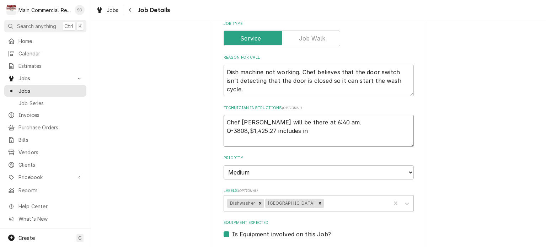
type textarea "Chef Knecht will be there at 6:40 am. Q-3808,$1,425.27 includes int"
type textarea "x"
type textarea "Chef Knecht will be there at 6:40 am. Q-3808,$1,425.27 includes in"
type textarea "x"
type textarea "Chef Knecht will be there at 6:40 am. Q-3808,$1,425.27 includes ini"
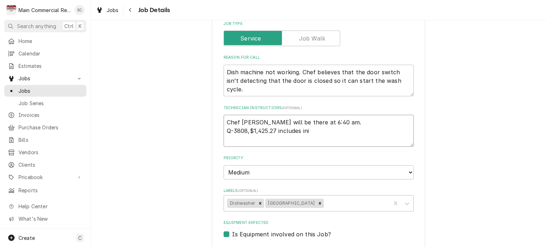
type textarea "x"
type textarea "Chef Knecht will be there at 6:40 am. Q-3808,$1,425.27 includes init"
type textarea "x"
type textarea "Chef Knecht will be there at 6:40 am. Q-3808,$1,425.27 includes initi"
type textarea "x"
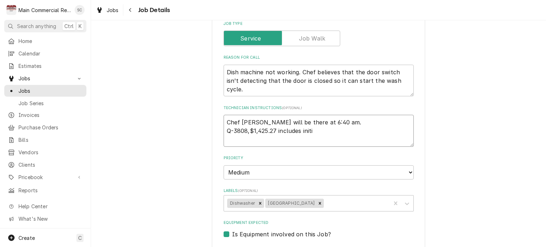
type textarea "Chef Knecht will be there at 6:40 am. Q-3808,$1,425.27 includes initia"
type textarea "x"
type textarea "Chef Knecht will be there at 6:40 am. Q-3808,$1,425.27 includes initial"
type textarea "x"
type textarea "Chef Knecht will be there at 6:40 am. Q-3808,$1,425.27 includes initial"
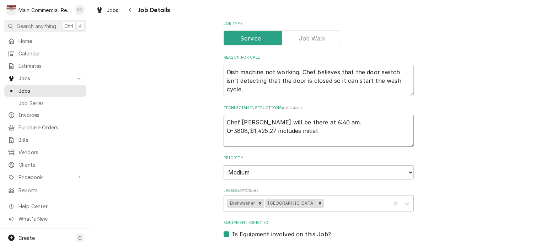
type textarea "x"
type textarea "Chef Knecht will be there at 6:40 am. Q-3808,$1,425.27 includes initial d"
type textarea "x"
type textarea "Chef Knecht will be there at 6:40 am. Q-3808,$1,425.27 includes initial di"
type textarea "x"
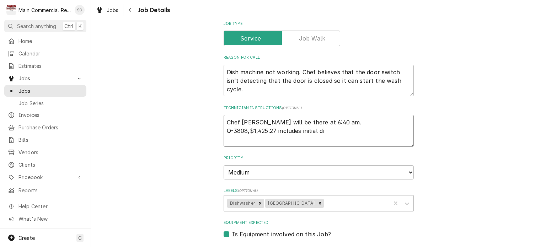
type textarea "Chef Knecht will be there at 6:40 am. Q-3808,$1,425.27 includes initial dia"
type textarea "x"
type textarea "Chef Knecht will be there at 6:40 am. Q-3808,$1,425.27 includes initial diag"
type textarea "x"
type textarea "Chef Knecht will be there at 6:40 am. Q-3808,$1,425.27 includes initial diagn"
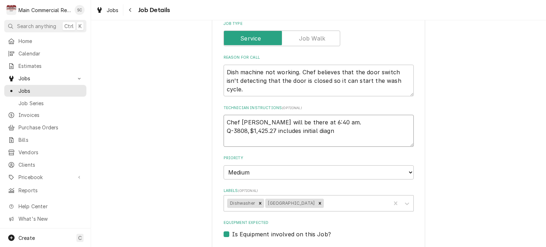
type textarea "x"
type textarea "Chef Knecht will be there at 6:40 am. Q-3808,$1,425.27 includes initial diagno"
type textarea "x"
type textarea "Chef Knecht will be there at 6:40 am. Q-3808,$1,425.27 includes initial diagnos"
type textarea "x"
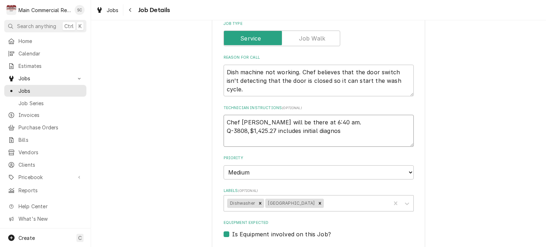
type textarea "Chef Knecht will be there at 6:40 am. Q-3808,$1,425.27 includes initial diagnost"
type textarea "x"
type textarea "Chef Knecht will be there at 6:40 am. Q-3808,$1,425.27 includes initial diagnos…"
type textarea "x"
type textarea "Chef Knecht will be there at 6:40 am. Q-3808,$1,425.27 includes initial diagnos…"
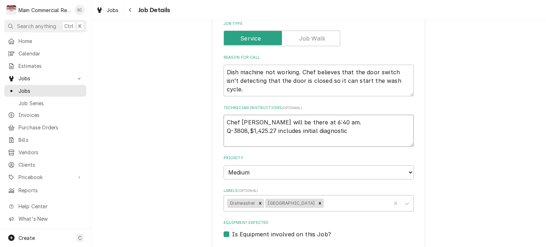
type textarea "x"
type textarea "Chef Knecht will be there at 6:40 am. Q-3808,$1,425.27 includes initial diagnos…"
type textarea "x"
type textarea "Chef Knecht will be there at 6:40 am. Q-3808,$1,425.27 includes initial diagnos…"
type textarea "x"
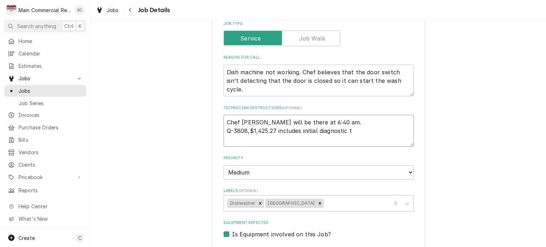
type textarea "Chef Knecht will be there at 6:40 am. Q-3808,$1,425.27 includes initial diagnos…"
type textarea "x"
type textarea "Chef Knecht will be there at 6:40 am. Q-3808,$1,425.27 includes initial diagnos…"
type textarea "x"
type textarea "Chef Knecht will be there at 6:40 am. Q-3808,$1,425.27 includes initial diagnos…"
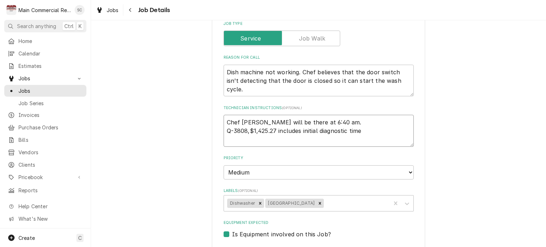
type textarea "x"
type textarea "Chef Knecht will be there at 6:40 am. Q-3808,$1,425.27 includes initial diagnos…"
type textarea "x"
type textarea "Chef Knecht will be there at 6:40 am. Q-3808,$1,425.27 includes initial diagnos…"
type textarea "x"
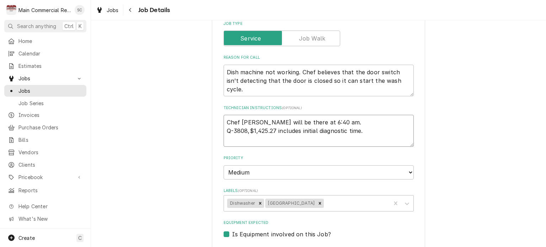
type textarea "Chef Knecht will be there at 6:40 am. Q-3808,$1,425.27 includes initial diagnos…"
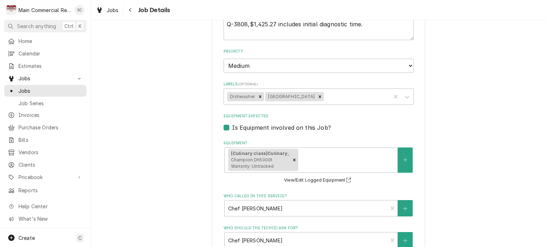
scroll to position [462, 0]
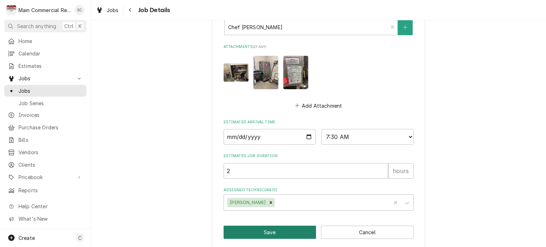
click at [296, 229] on button "Save" at bounding box center [270, 232] width 93 height 13
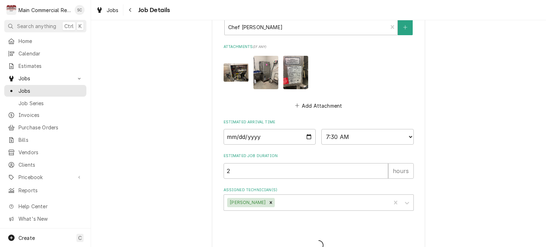
type textarea "x"
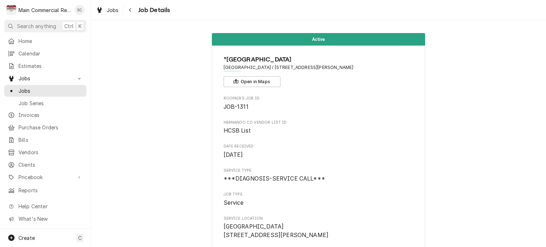
click at [341, 109] on span "JOB-1311" at bounding box center [319, 107] width 190 height 9
click at [48, 163] on span "Clients" at bounding box center [50, 164] width 64 height 7
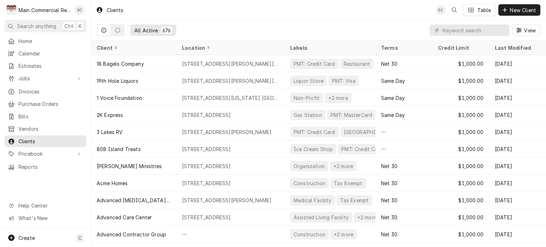
click at [343, 25] on div "All Active 676 View" at bounding box center [319, 30] width 444 height 20
click at [531, 10] on span "New Client" at bounding box center [522, 9] width 29 height 7
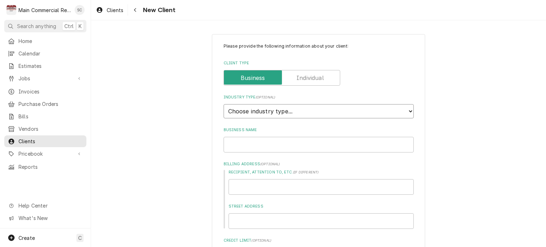
click at [283, 113] on select "Choose industry type... Residential Commercial Industrial Government" at bounding box center [319, 111] width 190 height 14
select select "4"
click at [224, 104] on select "Choose industry type... Residential Commercial Industrial Government" at bounding box center [319, 111] width 190 height 14
type textarea "x"
click at [276, 145] on input "Business Name" at bounding box center [319, 145] width 190 height 16
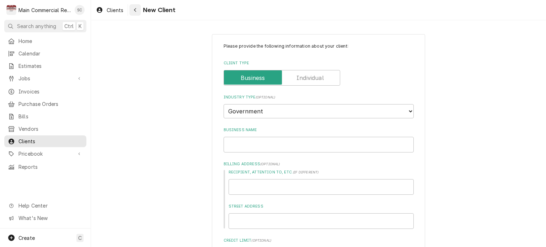
click at [134, 11] on icon "Navigate back" at bounding box center [135, 9] width 3 height 5
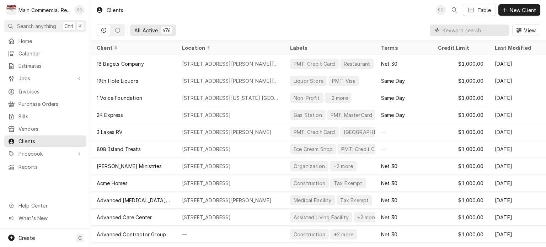
click at [487, 29] on input "Dynamic Content Wrapper" at bounding box center [473, 30] width 63 height 11
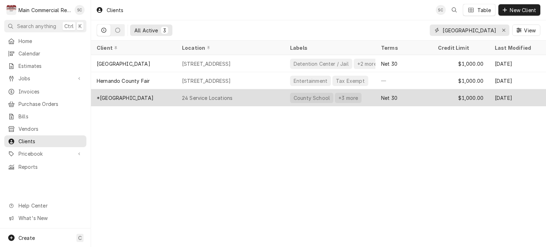
type input "[GEOGRAPHIC_DATA]"
click at [179, 97] on div "24 Service Locations" at bounding box center [230, 97] width 108 height 17
click at [180, 97] on div "24 Service Locations" at bounding box center [230, 97] width 108 height 17
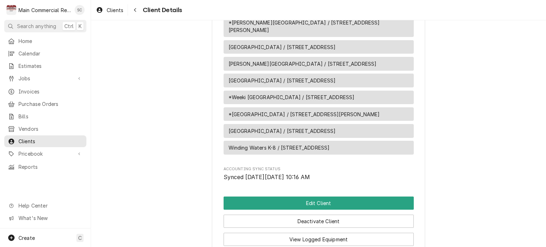
scroll to position [1245, 0]
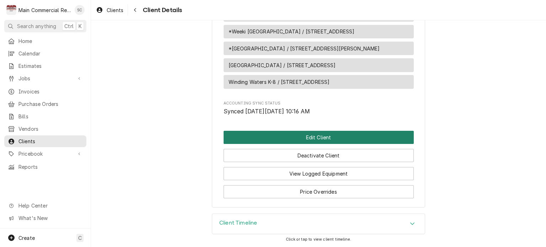
click at [348, 136] on button "Edit Client" at bounding box center [319, 137] width 190 height 13
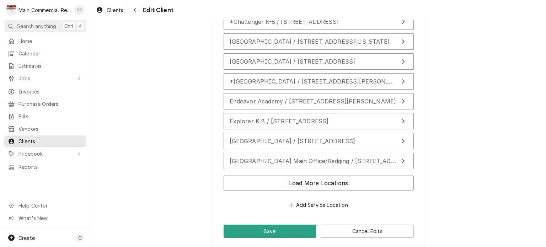
scroll to position [1708, 0]
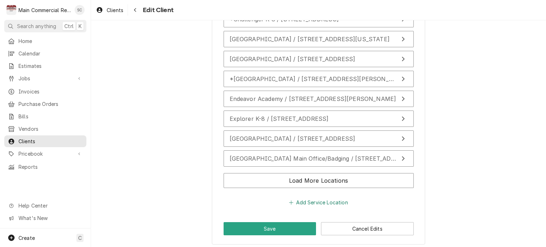
click at [321, 199] on button "Add Service Location" at bounding box center [318, 202] width 61 height 10
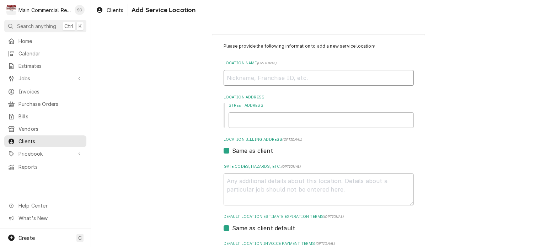
click at [274, 78] on input "Location Name ( optional )" at bounding box center [319, 78] width 190 height 16
type textarea "x"
type input "C"
type textarea "x"
type input "Ce"
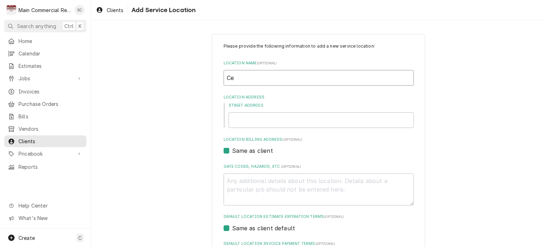
type textarea "x"
type input "Cet"
type textarea "x"
type input "Cetn"
type textarea "x"
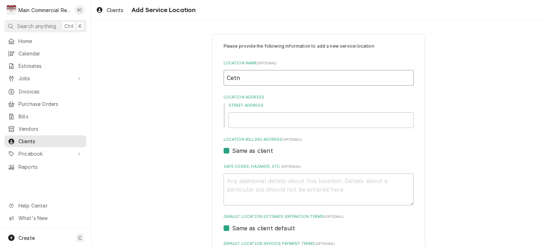
type input "Cet"
type textarea "x"
type input "Ce"
type textarea "x"
type input "Cen"
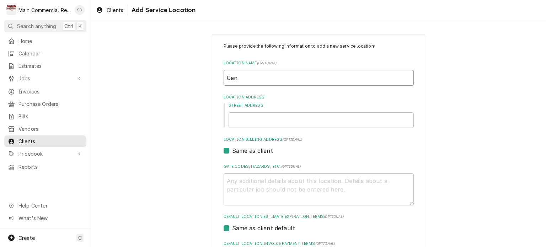
type textarea "x"
type input "Cent"
type textarea "x"
type input "Centr"
type textarea "x"
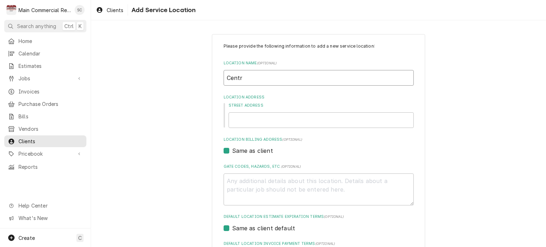
type input "Centra"
type textarea "x"
type input "Central"
type textarea "x"
type input "Central"
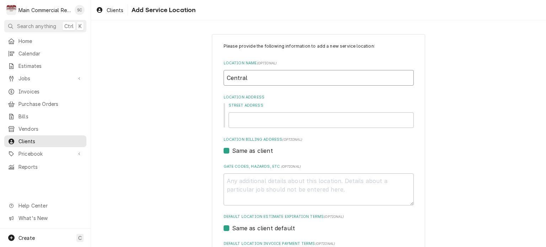
type textarea "x"
type input "Central H"
type textarea "x"
type input "Central Hi"
type textarea "x"
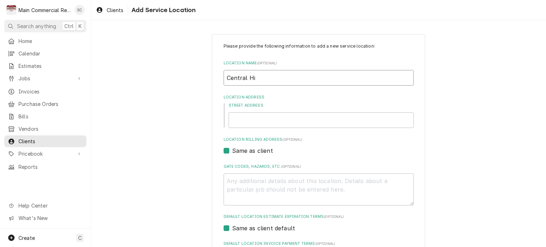
type input "Central Hig"
type textarea "x"
type input "Central High"
type textarea "x"
type input "Central High"
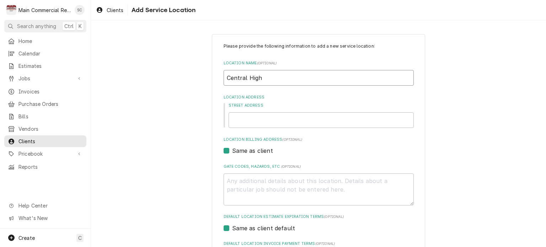
type textarea "x"
type input "Central High S"
type textarea "x"
type input "Central High Sc"
type textarea "x"
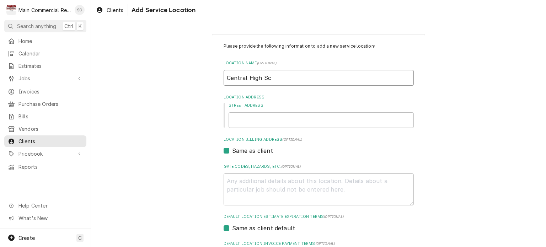
type input "Central High Sch"
type textarea "x"
type input "Central High Scho"
type textarea "x"
type input "Central High Schoo"
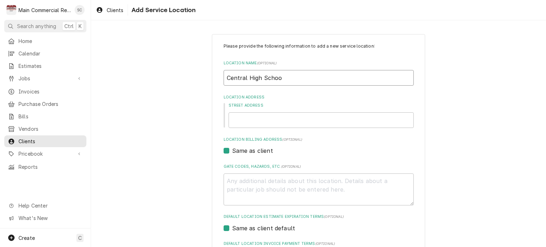
type textarea "x"
type input "Central High School"
type textarea "x"
type input "Central High School"
click at [224, 77] on input "Central High School" at bounding box center [319, 78] width 190 height 16
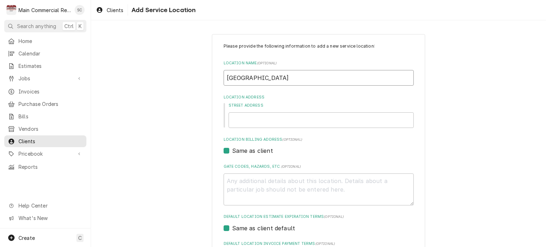
type textarea "x"
type input "CCentral High School"
type textarea "x"
type input "CUCentral High School"
type textarea "x"
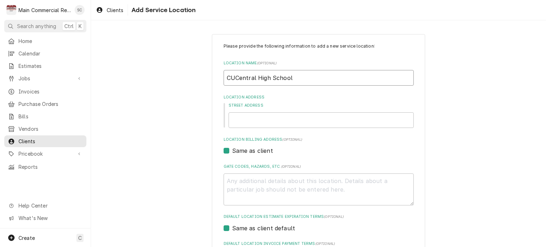
type input "CULCentral High School"
type textarea "x"
type input "CULICentral High School"
type textarea "x"
type input "CULINCentral High School"
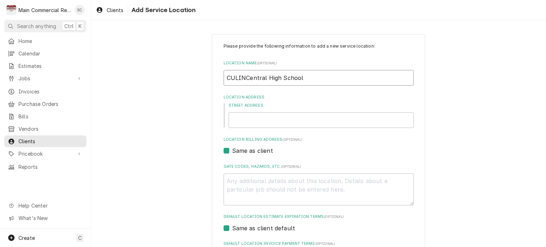
type textarea "x"
type input "CULINACentral High School"
type textarea "x"
type input "CULINARCentral High School"
type textarea "x"
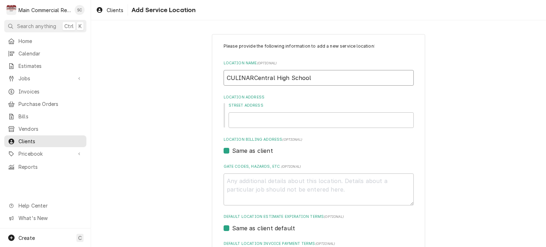
type input "CULINARYCentral High School"
type textarea "x"
type input "CULINARY Central High School"
type textarea "x"
type input "CULINARY -Central High School"
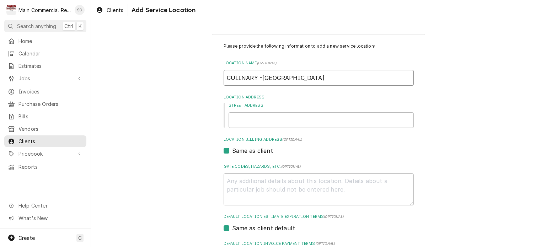
type textarea "x"
type input "CULINARY - Central High School"
click at [246, 118] on input "Street Address" at bounding box center [321, 120] width 185 height 16
type textarea "x"
type input "1"
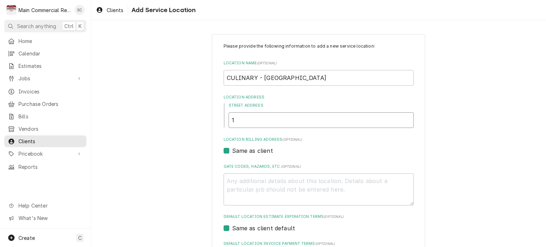
type textarea "x"
type input "14"
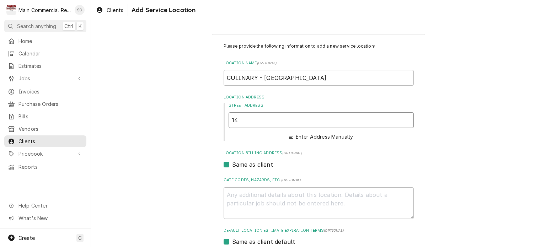
type textarea "x"
type input "140"
type textarea "x"
type input "1407"
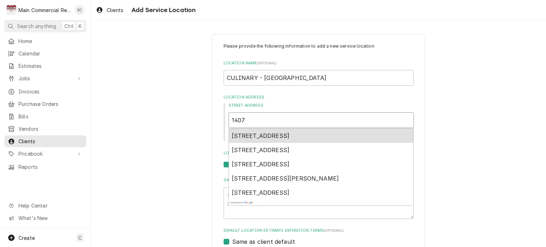
type textarea "x"
type input "14075"
type textarea "x"
type input "14075"
type textarea "x"
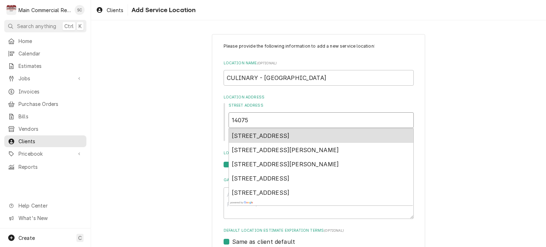
type input "14075 k"
type textarea "x"
type input "14075 kE"
type textarea "x"
type input "14075 kEN"
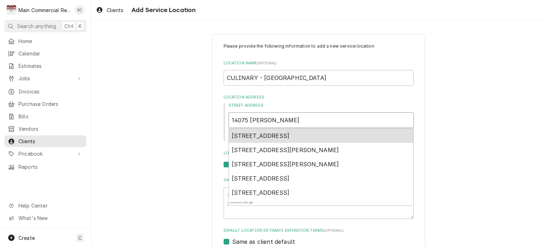
type textarea "x"
type input "14075 kEN"
type textarea "x"
type input "14075 kEN a"
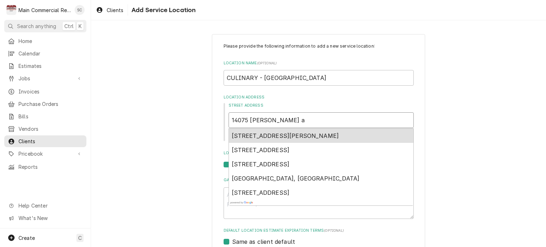
type textarea "x"
type input "14075 kEN aU"
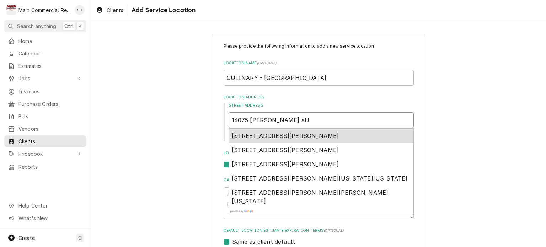
type textarea "x"
type input "14075 kEN aUS"
type textarea "x"
type input "14075 kEN aUST"
type textarea "x"
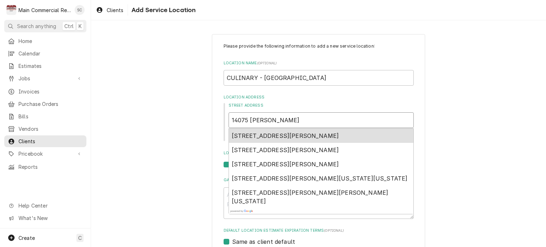
type input "14075 kEN aUSTI"
type textarea "x"
type input "14075 kEN aUSTIN"
type textarea "x"
type input "14075 kEN aUSTIN"
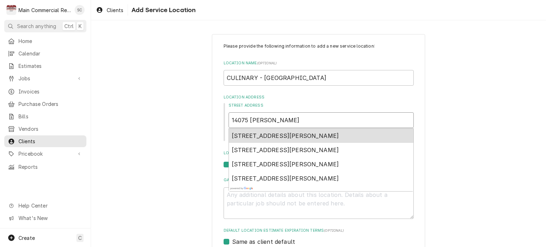
type textarea "x"
type input "14075 kEN aUSTIN p"
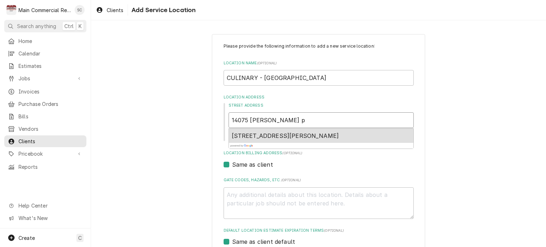
type textarea "x"
type input "14075 kEN aUSTIN pA"
type textarea "x"
type input "14075 kEN aUSTIN pAR"
click at [243, 138] on span "14075 Ken Austin Parkway, Brooksville, FL, USA" at bounding box center [285, 135] width 107 height 7
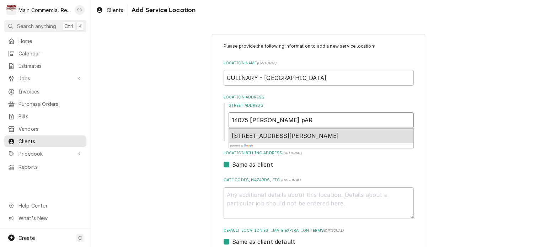
type textarea "x"
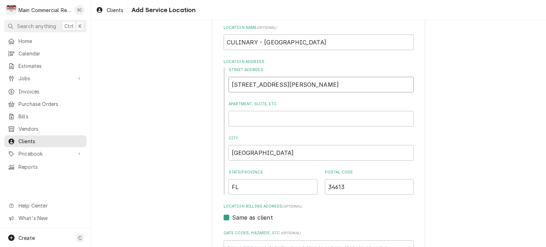
scroll to position [107, 0]
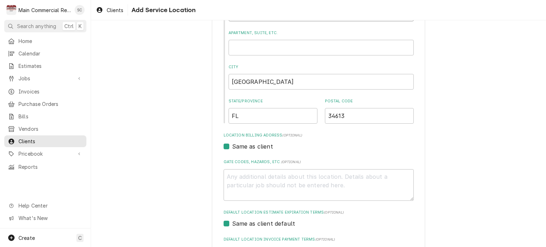
type input "14075 Ken Austin Pkwy"
click at [232, 145] on label "Same as client" at bounding box center [252, 146] width 41 height 9
click at [232, 145] on input "Same as client" at bounding box center [327, 150] width 190 height 16
checkbox input "false"
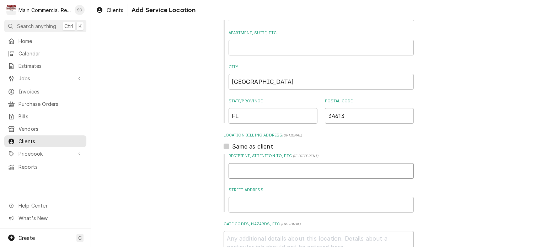
click at [276, 171] on input "Recipient, Attention To, etc. ( if different )" at bounding box center [321, 171] width 185 height 16
paste input "Central High School Culinary Attn: Keith Knecht"
type textarea "x"
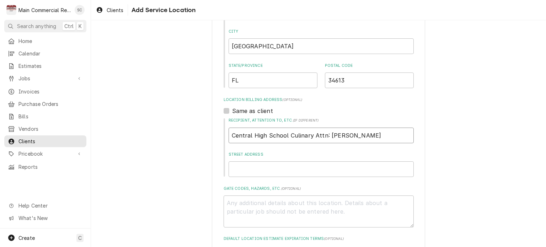
type input "Central High School Culinary Attn: Keith Knecht"
click at [284, 168] on input "Street Address" at bounding box center [321, 169] width 185 height 16
type textarea "x"
type input "1"
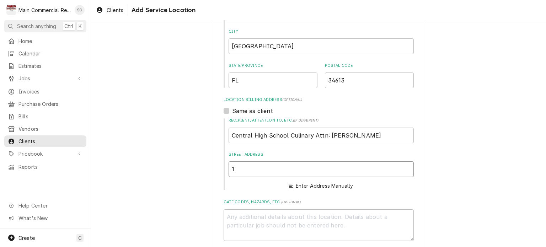
type textarea "x"
type input "14"
type textarea "x"
type input "140"
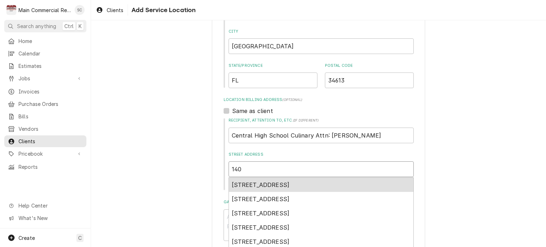
type textarea "x"
type input "1407"
type textarea "x"
type input "14075"
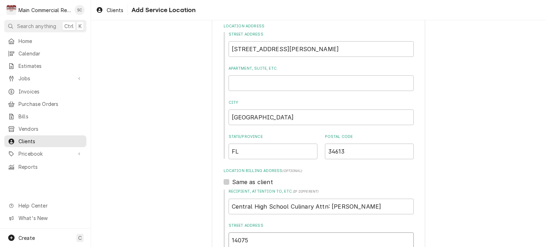
scroll to position [107, 0]
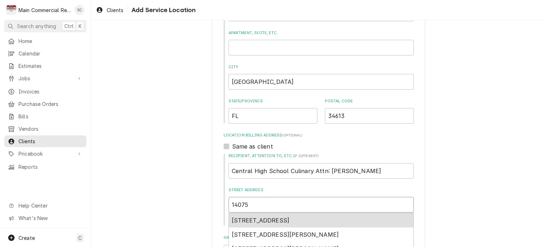
type textarea "x"
type input "14075"
type textarea "x"
type input "14075 k"
type textarea "x"
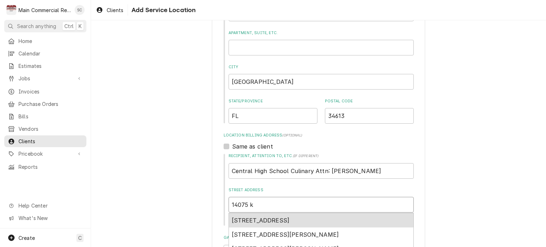
type input "14075 kE"
type textarea "x"
type input "14075 kEN"
type textarea "x"
type input "14075 kEN"
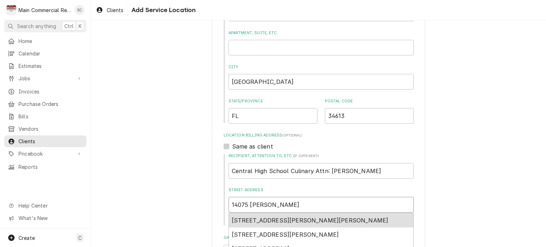
type textarea "x"
type input "14075 kEN a"
type textarea "x"
type input "14075 kEN aU"
type textarea "x"
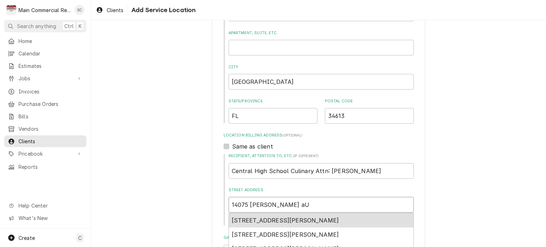
type input "14075 kEN aUS"
click at [266, 221] on span "14075 Ken Austin Parkway, Brooksville, FL, USA" at bounding box center [285, 220] width 107 height 7
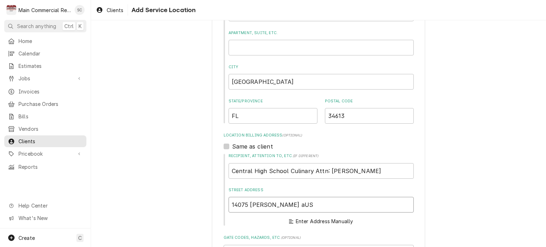
type textarea "x"
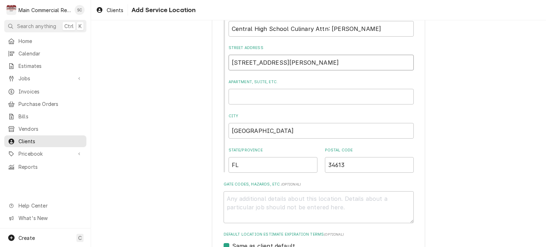
scroll to position [320, 0]
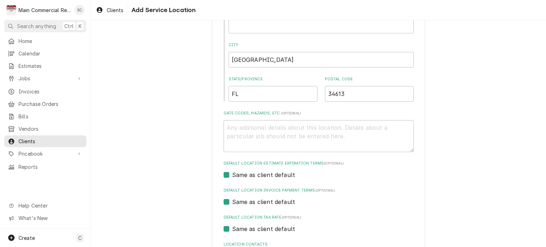
type input "14075 Ken Austin Pkwy"
click at [287, 128] on textarea "Gate Codes, Hazards, etc. ( optional )" at bounding box center [319, 136] width 190 height 32
type textarea "x"
type textarea "c"
type textarea "x"
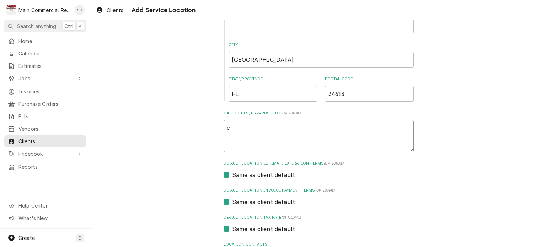
type textarea "cH"
type textarea "x"
type textarea "cHE"
type textarea "x"
type textarea "cHEC"
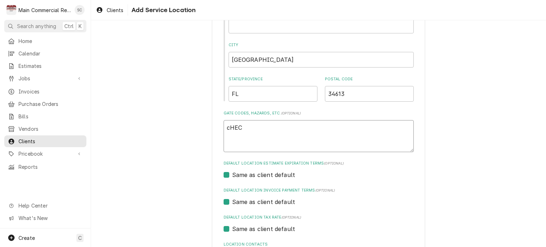
type textarea "x"
type textarea "cHE"
type textarea "x"
type textarea "cH"
type textarea "x"
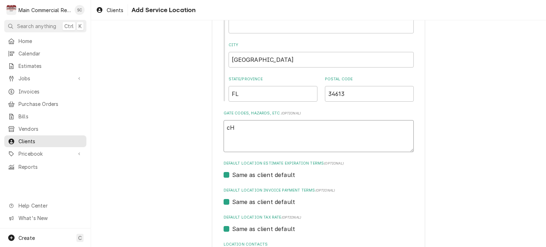
type textarea "c"
type textarea "x"
type textarea "C"
type textarea "x"
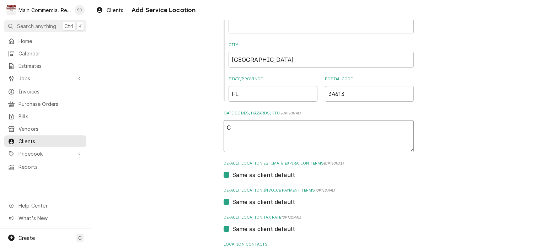
type textarea "Ch"
type textarea "x"
type textarea "Che"
type textarea "x"
type textarea "Chef"
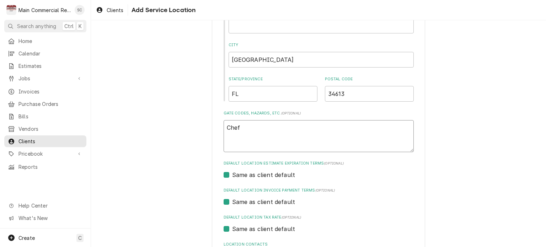
type textarea "x"
type textarea "Chef"
type textarea "x"
type textarea "Chef K"
type textarea "x"
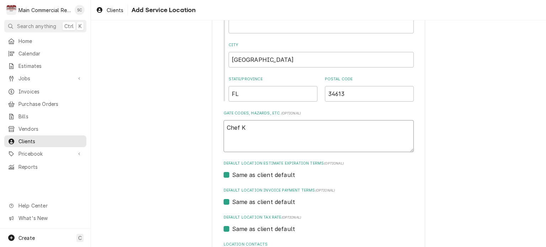
type textarea "Chef Ke"
type textarea "x"
type textarea "Chef Kei"
type textarea "x"
type textarea "Chef Keit"
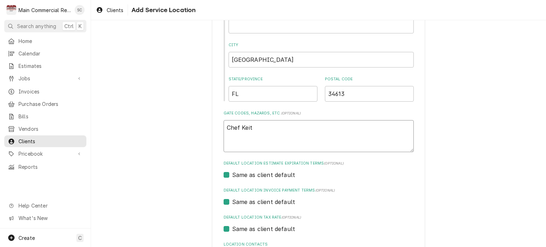
type textarea "x"
type textarea "Chef Keith"
type textarea "x"
type textarea "Chef Keith"
type textarea "x"
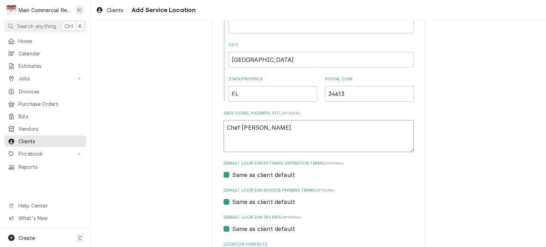
type textarea "Chef Keith K"
type textarea "x"
type textarea "Chef Keith Kn"
type textarea "x"
type textarea "Chef Keith Kne"
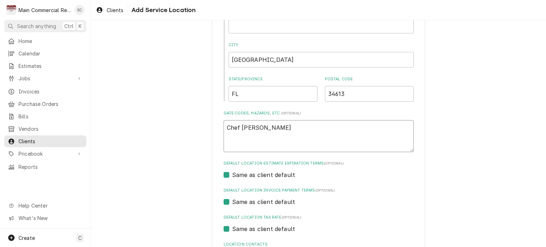
type textarea "x"
type textarea "Chef Keith Knec"
type textarea "x"
type textarea "Chef Keith Knech"
type textarea "x"
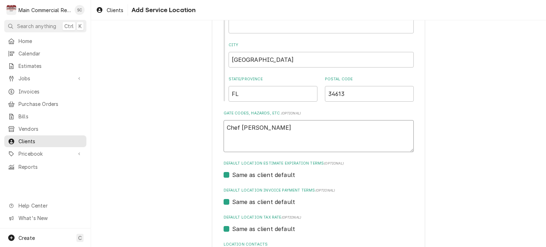
type textarea "Chef Keith Knecht"
type textarea "x"
type textarea "Chef Keith Knecht"
click at [283, 125] on textarea "Chef Keith Knecht" at bounding box center [319, 136] width 190 height 32
type textarea "x"
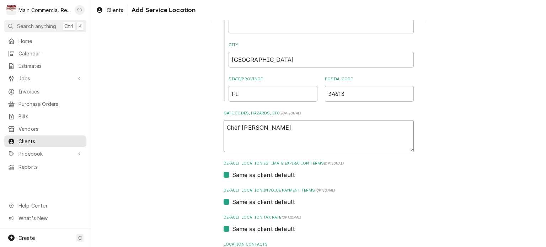
type textarea "Chef Keith Knecht"
paste textarea "knecht_k@hcsb.k12.fl.us 352-797-7020 ext 20241"
type textarea "x"
type textarea "Chef Keith Knecht knecht_k@hcsb.k12.fl.us 352-797-7020 ext 20241"
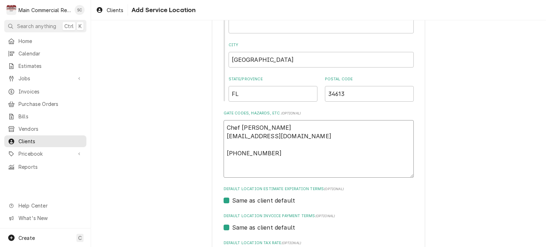
click at [224, 127] on textarea "Chef Keith Knecht knecht_k@hcsb.k12.fl.us 352-797-7020 ext 20241" at bounding box center [319, 149] width 190 height 58
type textarea "x"
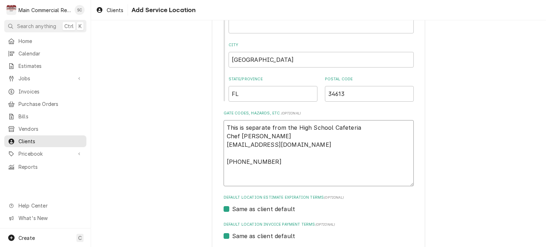
click at [224, 162] on textarea "This is separate from the High School Cafeteria Chef Keith Knecht knecht_k@hcsb…" at bounding box center [319, 153] width 190 height 66
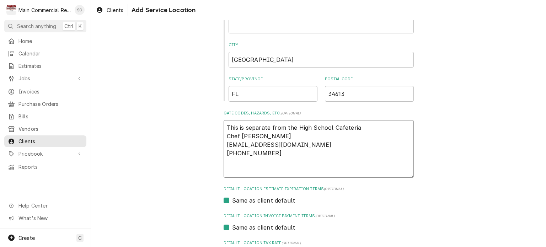
click at [296, 154] on textarea "This is separate from the High School Cafeteria Chef Keith Knecht knecht_k@hcsb…" at bounding box center [319, 149] width 190 height 58
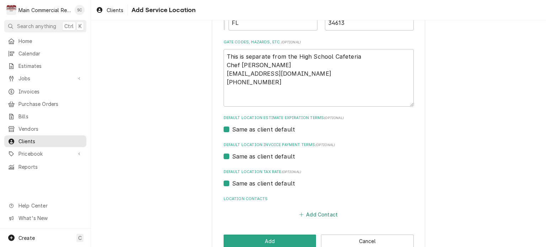
click at [324, 214] on button "Add Contact" at bounding box center [318, 215] width 41 height 10
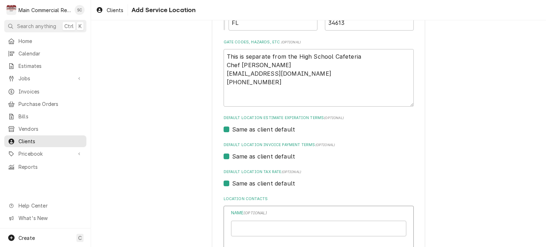
scroll to position [462, 0]
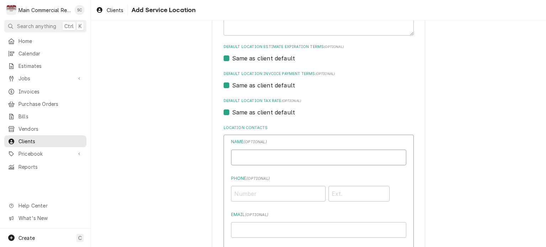
click at [305, 158] on input "Location Name ( optional )" at bounding box center [318, 158] width 175 height 16
click at [290, 190] on input "Phone ( optional )" at bounding box center [278, 194] width 95 height 16
click at [353, 189] on input "Phone" at bounding box center [358, 194] width 61 height 16
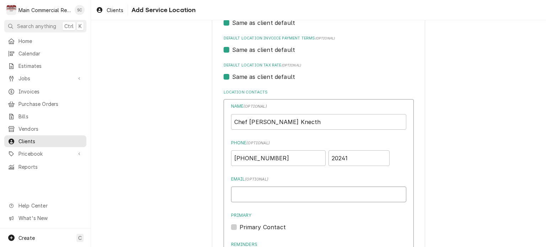
click at [273, 193] on input "Email ( optional )" at bounding box center [318, 195] width 175 height 16
paste input "knecht_k@hcsb.k12.fl.us"
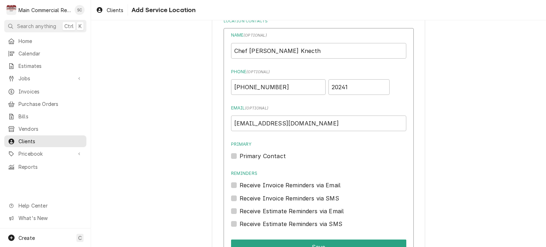
click at [320, 150] on div "Primary Primary Contact" at bounding box center [318, 150] width 175 height 19
click at [240, 156] on label "Primary Contact" at bounding box center [263, 156] width 46 height 9
click at [240, 156] on input "Primary" at bounding box center [327, 160] width 175 height 16
click at [319, 158] on div "Primary Contact" at bounding box center [318, 156] width 175 height 9
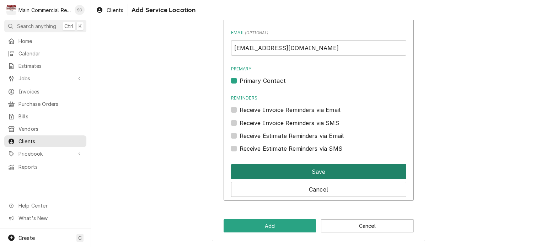
click at [327, 174] on button "Save" at bounding box center [318, 171] width 175 height 15
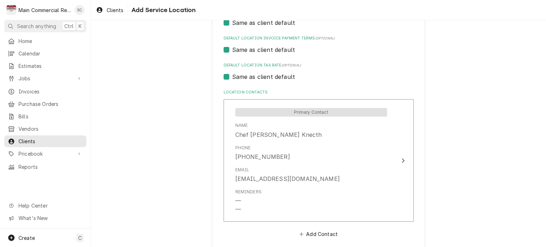
scroll to position [532, 0]
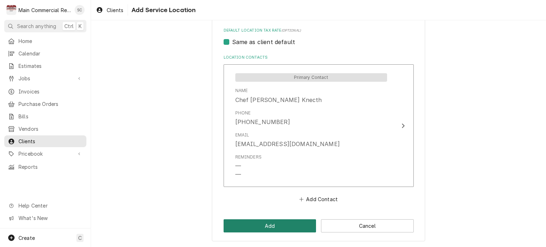
click at [273, 225] on button "Add" at bounding box center [270, 225] width 93 height 13
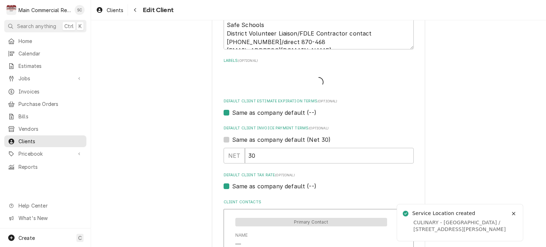
scroll to position [1504, 0]
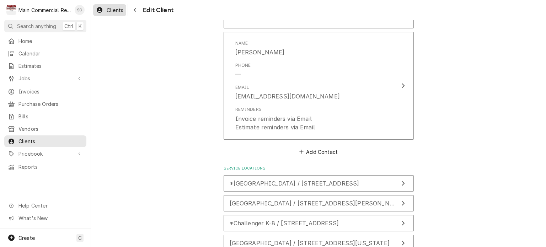
click at [114, 9] on span "Clients" at bounding box center [115, 9] width 17 height 7
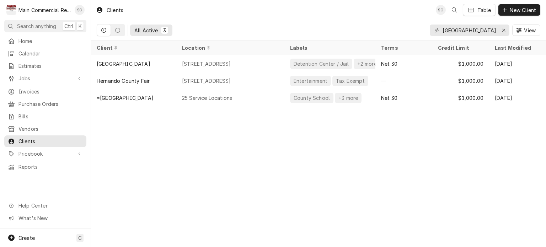
click at [301, 174] on div "Clients SC Table New Client All Active 3 [GEOGRAPHIC_DATA] View Client Location…" at bounding box center [318, 123] width 455 height 247
